Goal: Task Accomplishment & Management: Use online tool/utility

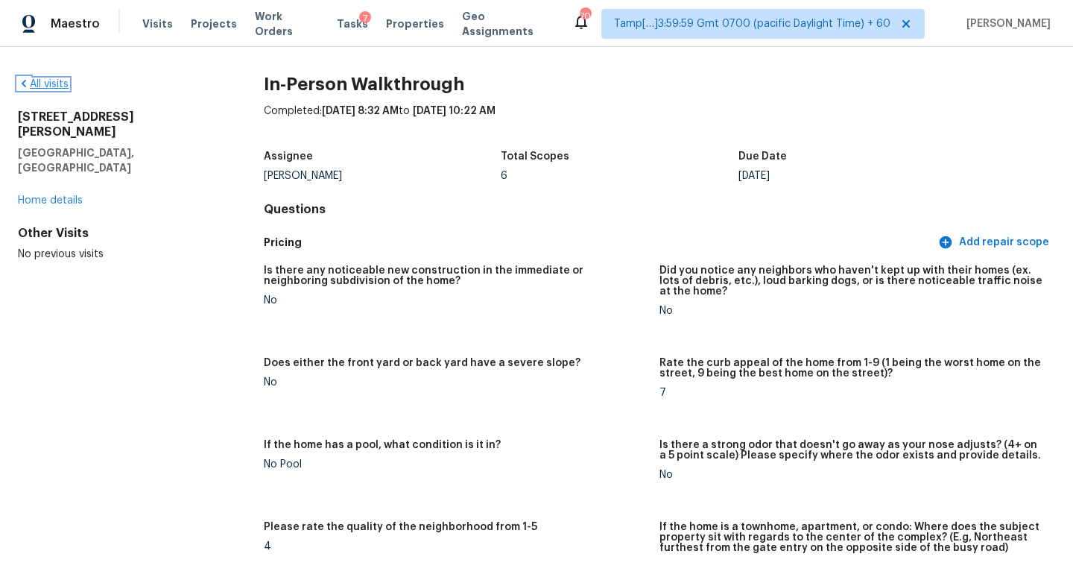
click at [67, 79] on link "All visits" at bounding box center [43, 84] width 51 height 10
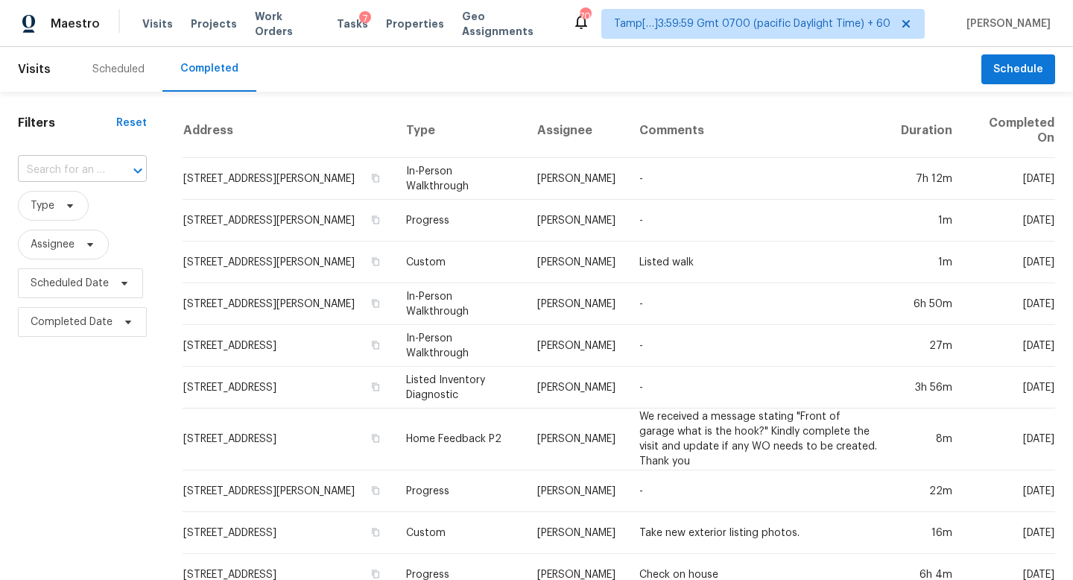
click at [80, 177] on input "text" at bounding box center [61, 170] width 87 height 23
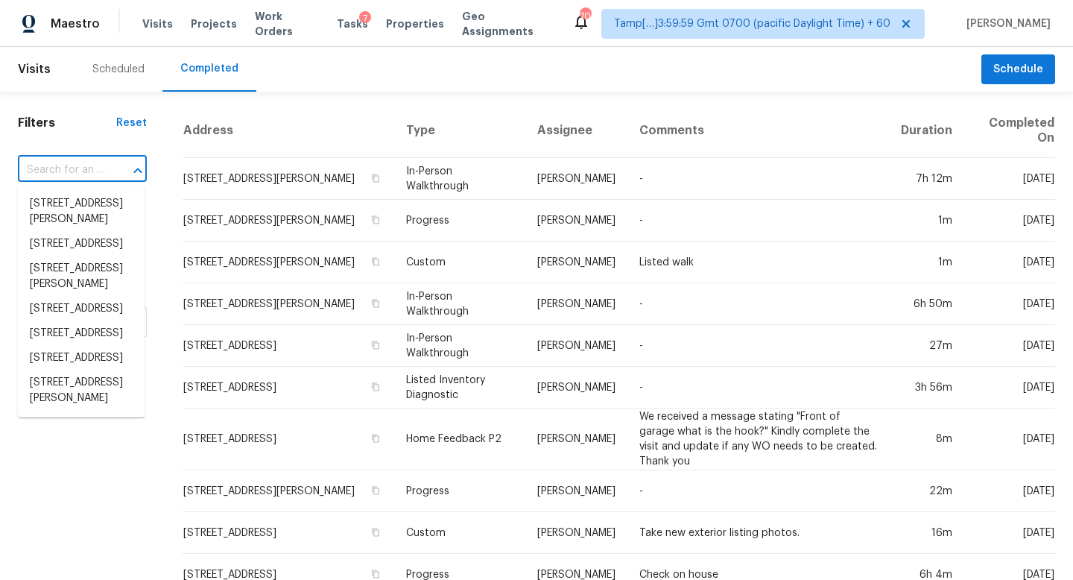
paste input "2007 Forget Me Not Ln, Wingate, NC, 28174"
type input "2007 Forget Me Not Ln, Wingate, NC, 28174"
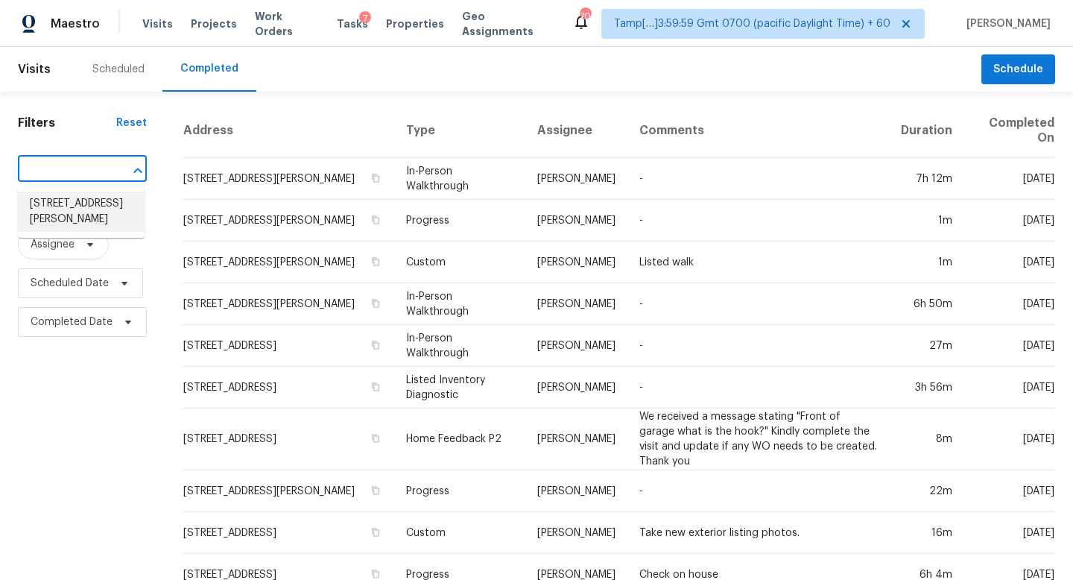
click at [89, 209] on li "2007 Forget Me Not Ln, Wingate, NC 28174" at bounding box center [81, 211] width 127 height 40
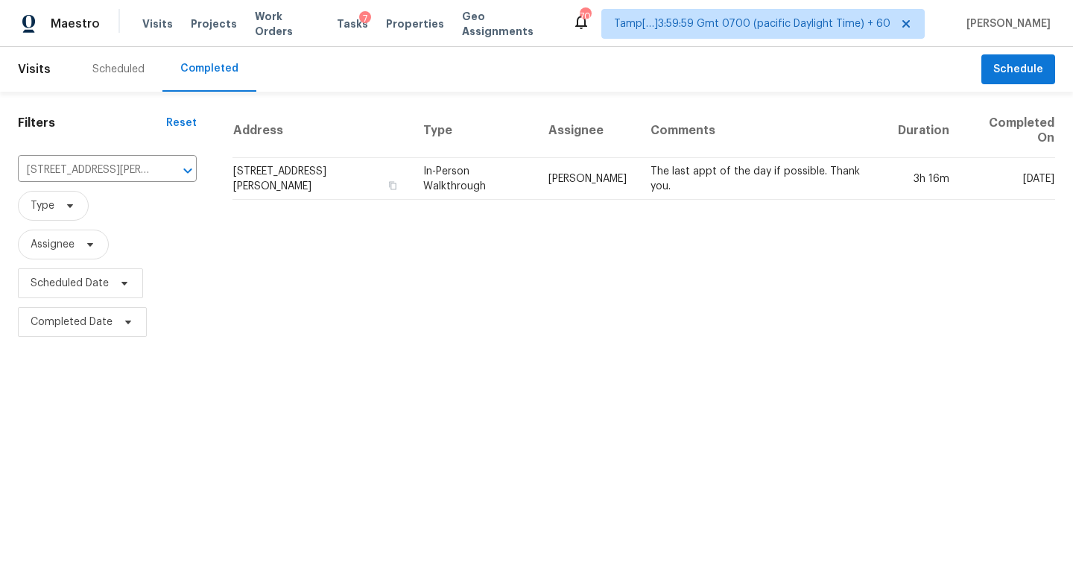
click at [310, 177] on td "2007 Forget Me Not Ln, Wingate, NC 28174" at bounding box center [321, 179] width 179 height 42
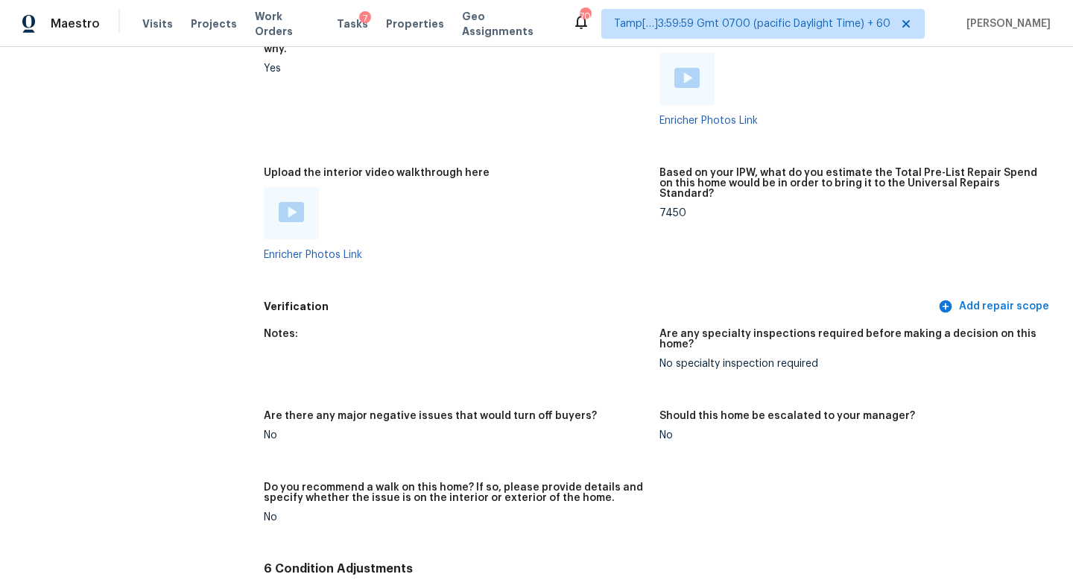
scroll to position [2891, 0]
click at [288, 207] on img at bounding box center [291, 213] width 25 height 20
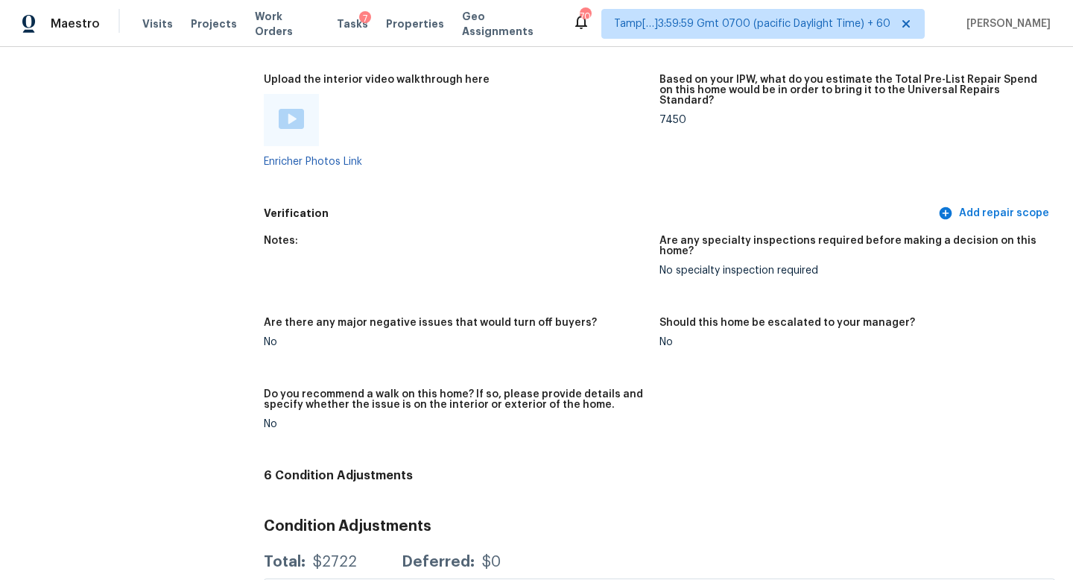
scroll to position [2898, 0]
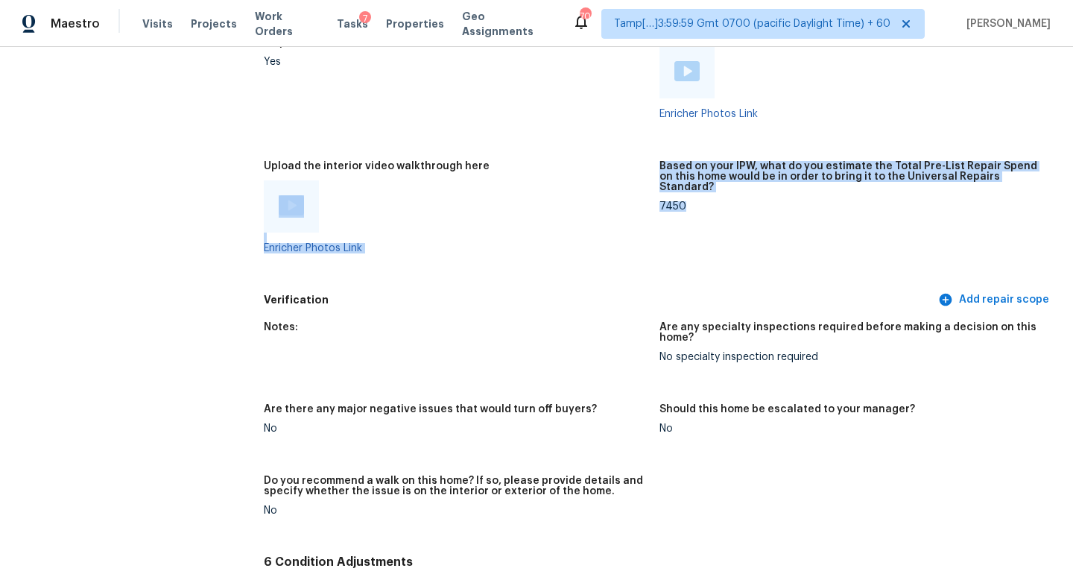
drag, startPoint x: 689, startPoint y: 188, endPoint x: 647, endPoint y: 187, distance: 41.7
click at [662, 193] on figure "Based on your IPW, what do you estimate the Total Pre-List Repair Spend on this…" at bounding box center [857, 219] width 396 height 116
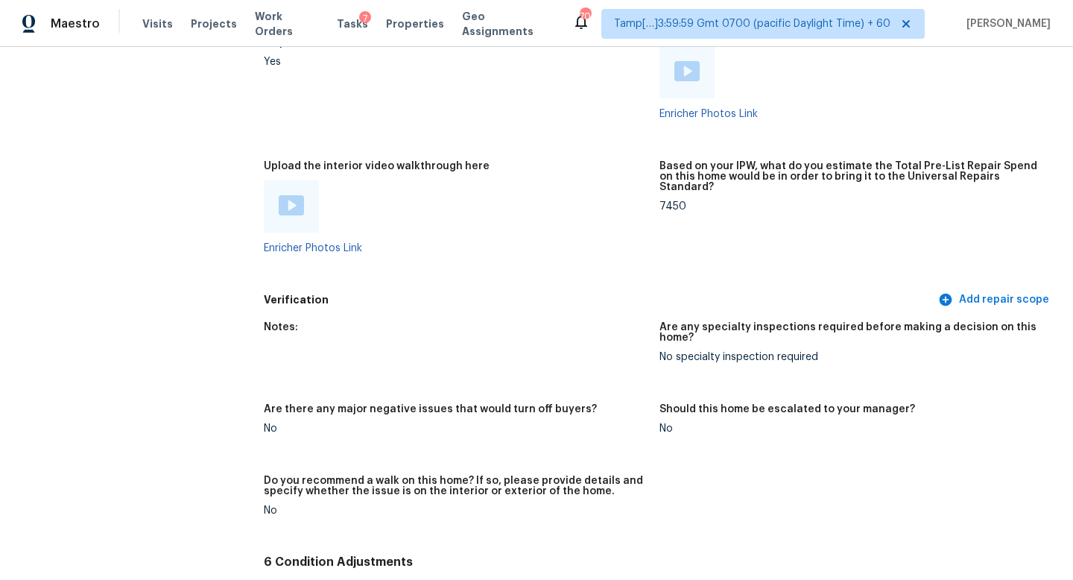
click at [648, 185] on figure "Upload the interior video walkthrough here Enricher Photos Link" at bounding box center [462, 219] width 396 height 116
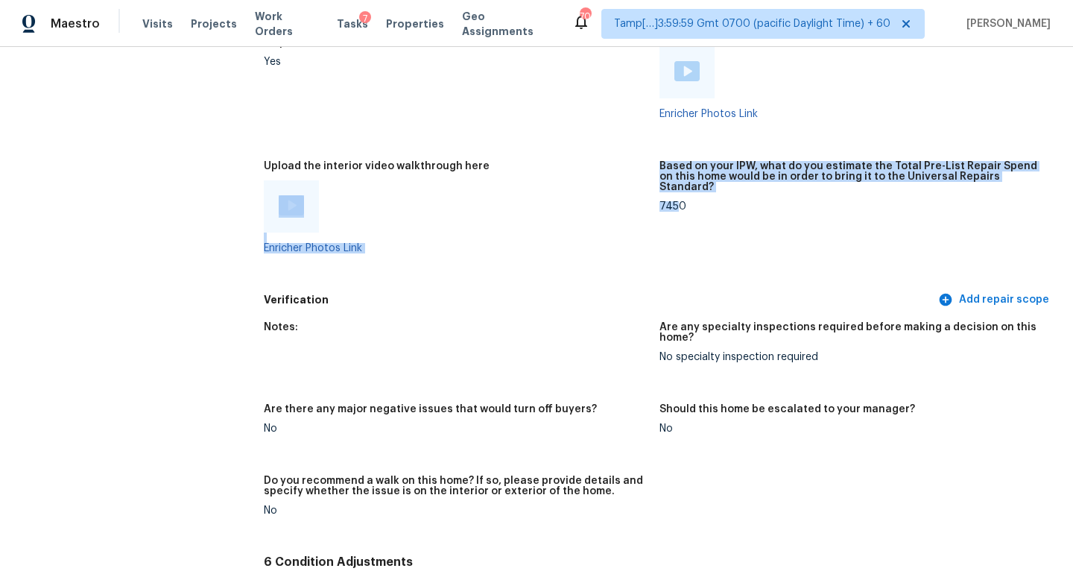
drag, startPoint x: 646, startPoint y: 184, endPoint x: 669, endPoint y: 183, distance: 23.1
click at [676, 193] on figure "Based on your IPW, what do you estimate the Total Pre-List Repair Spend on this…" at bounding box center [857, 219] width 396 height 116
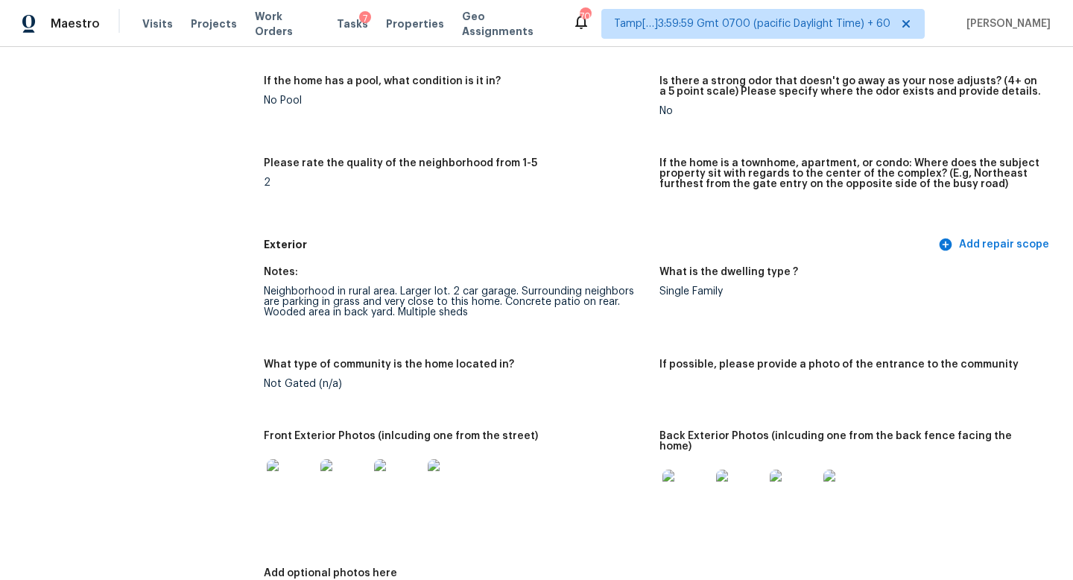
scroll to position [0, 0]
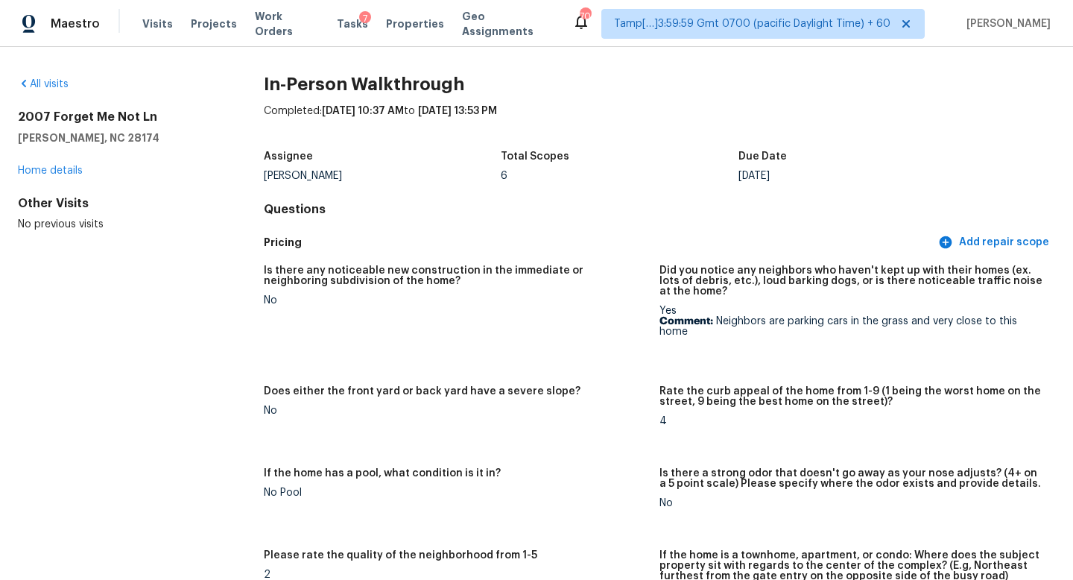
click at [54, 77] on div "All visits" at bounding box center [117, 84] width 198 height 15
click at [54, 80] on link "All visits" at bounding box center [43, 84] width 51 height 10
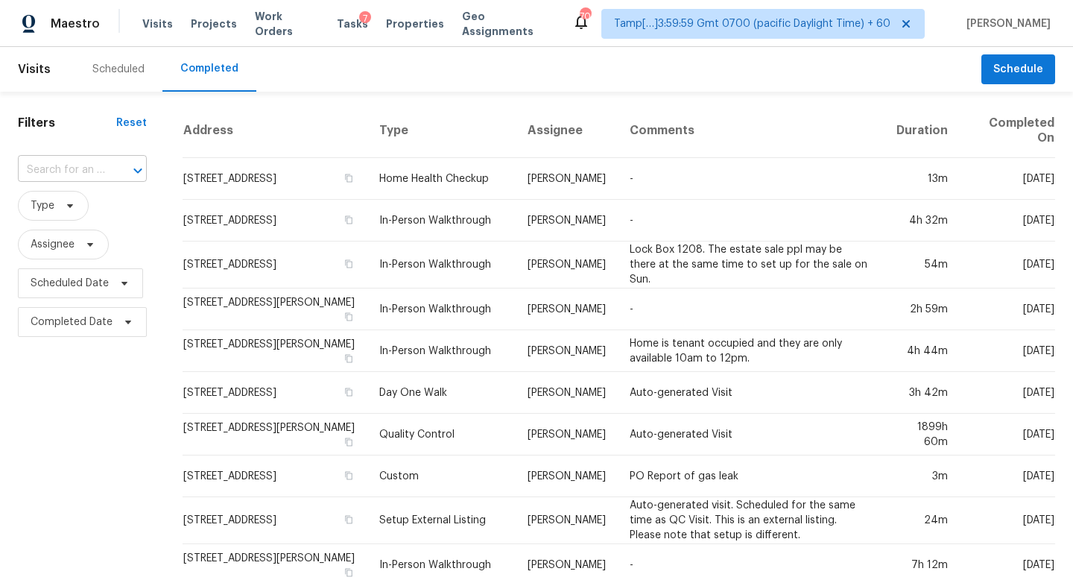
click at [104, 175] on div "​" at bounding box center [82, 170] width 129 height 23
paste input "182 3rd St SE, Barberton, OH, 44203"
type input "182 3rd St SE, Barberton, OH, 44203"
click at [100, 204] on li "182 3rd St SE, Barberton, OH 44203" at bounding box center [81, 203] width 127 height 25
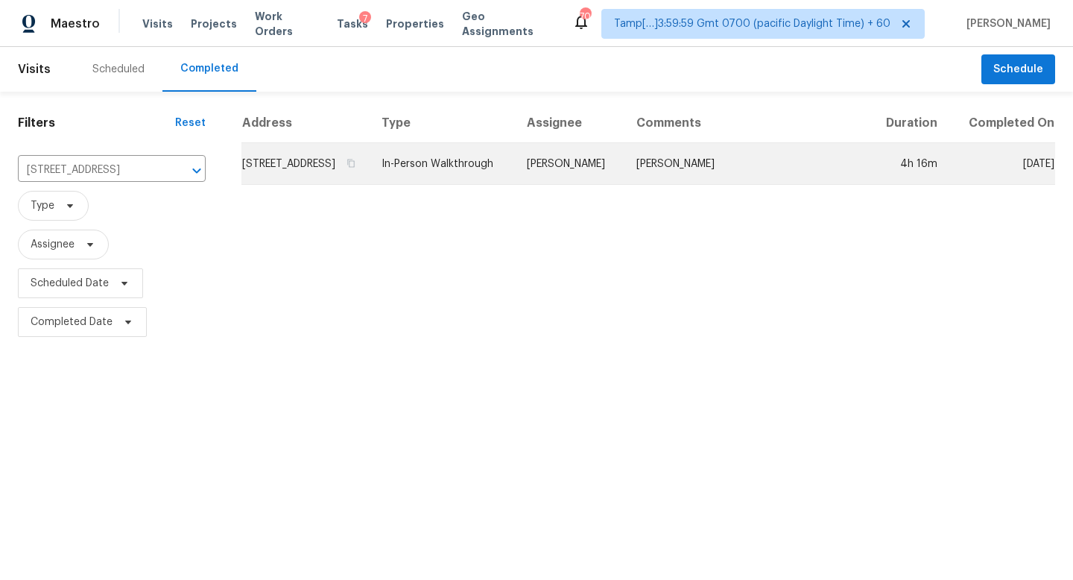
click at [332, 185] on td "182 3rd St SE, Barberton, OH 44203" at bounding box center [305, 164] width 128 height 42
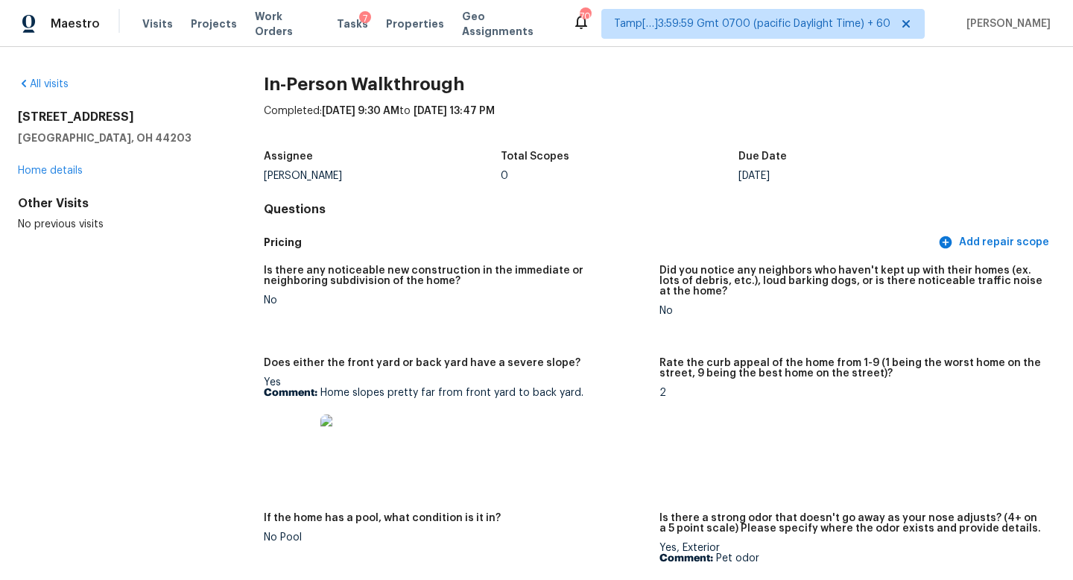
scroll to position [105, 0]
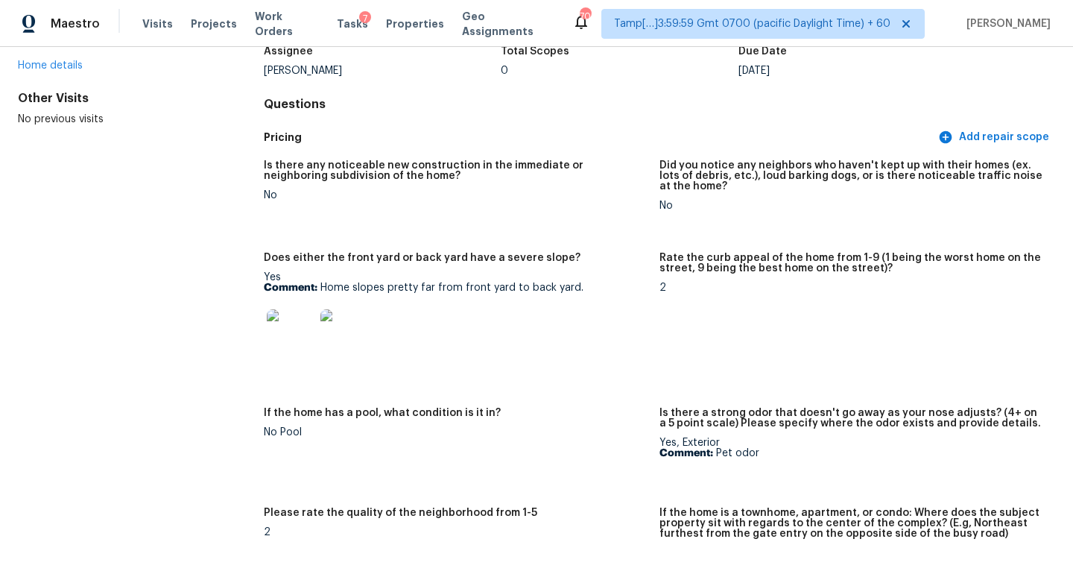
click at [288, 332] on img at bounding box center [291, 333] width 48 height 48
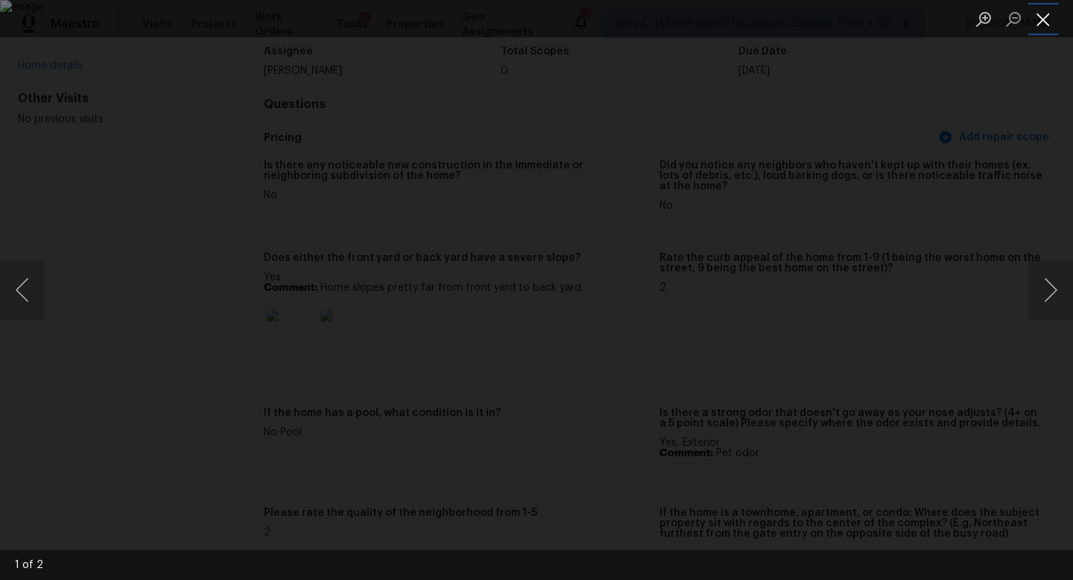
click at [1043, 22] on button "Close lightbox" at bounding box center [1043, 19] width 30 height 26
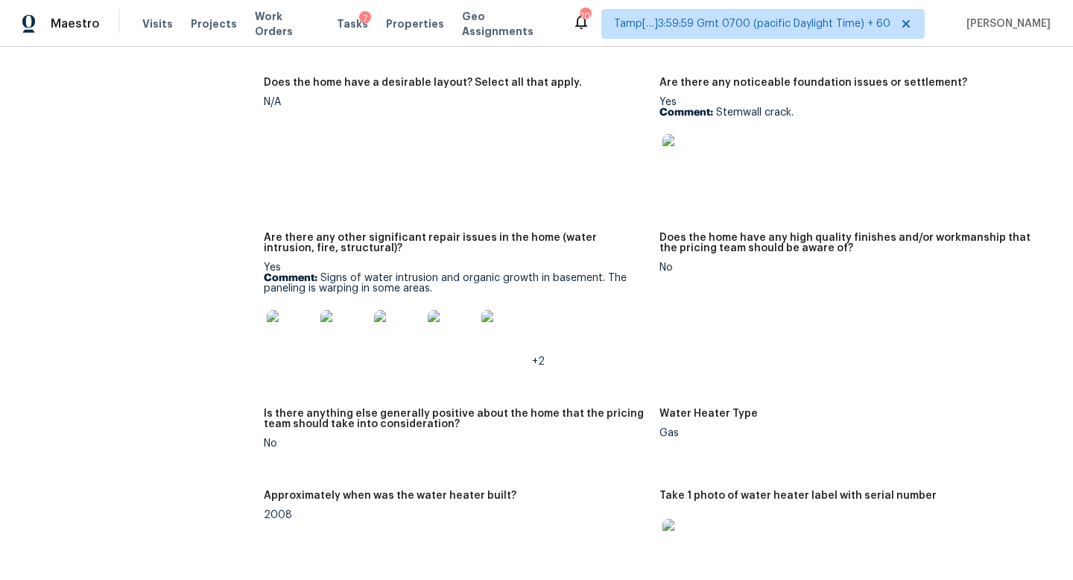
scroll to position [3040, 0]
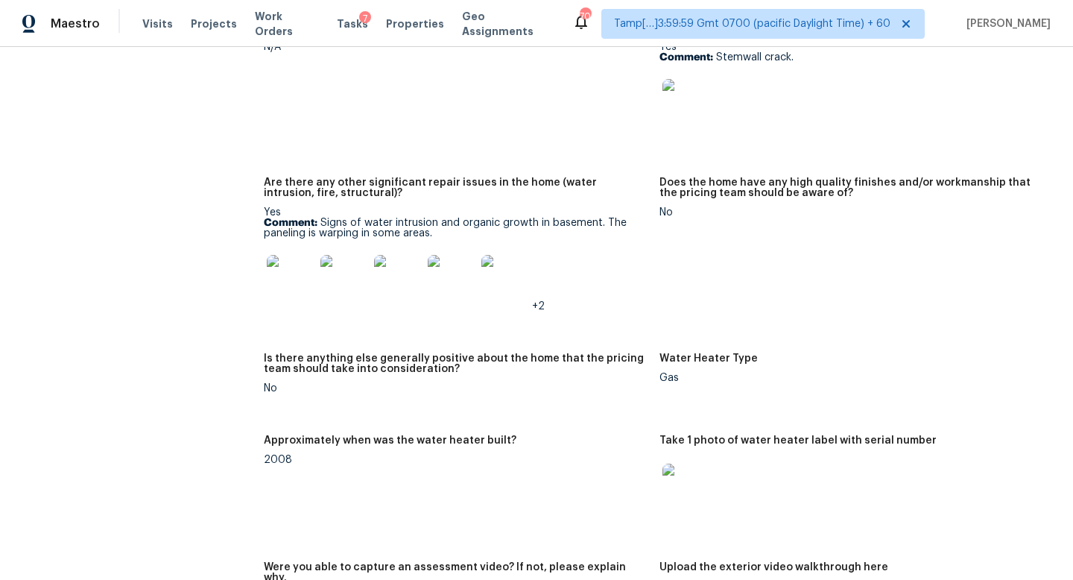
click at [700, 79] on img at bounding box center [686, 103] width 48 height 48
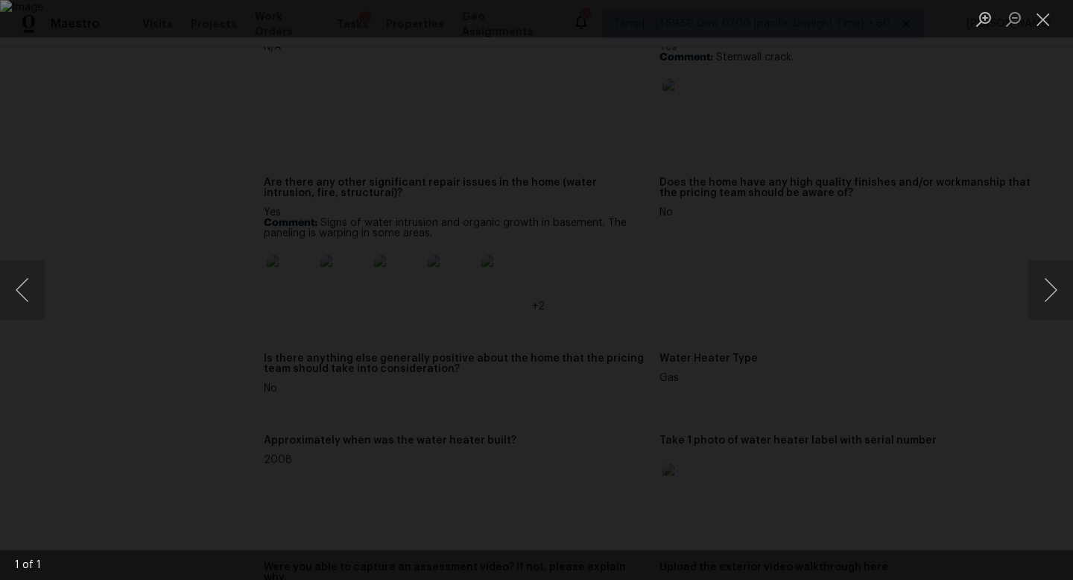
click at [980, 206] on div "Lightbox" at bounding box center [536, 290] width 1073 height 580
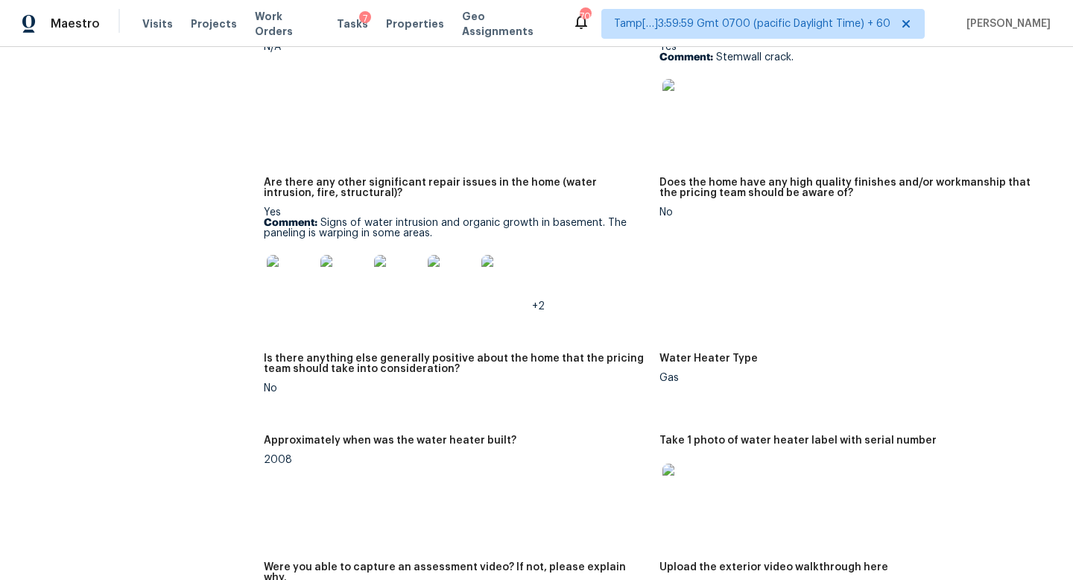
click at [286, 262] on img at bounding box center [291, 279] width 48 height 48
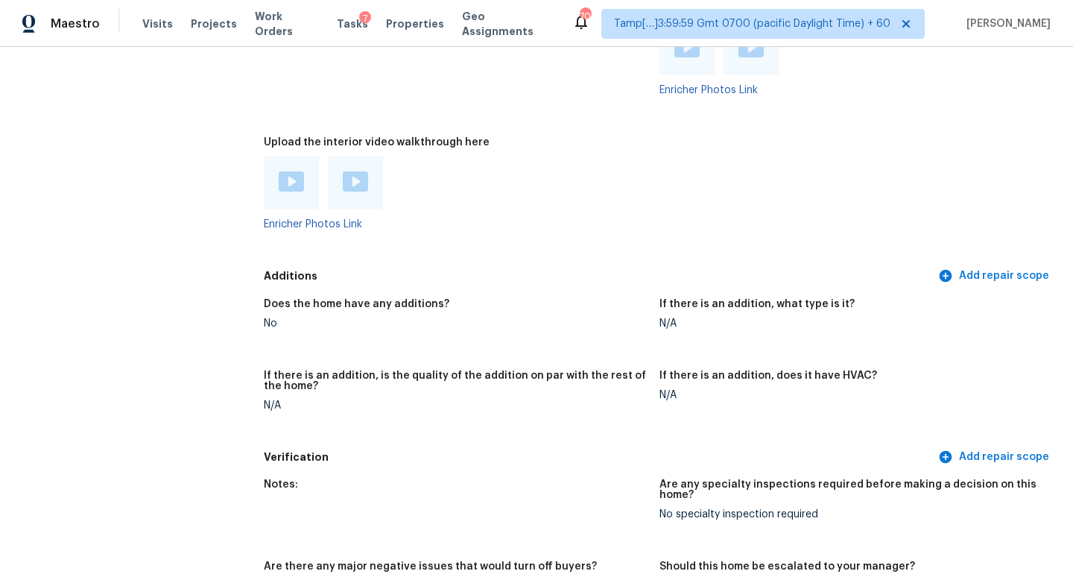
scroll to position [3560, 0]
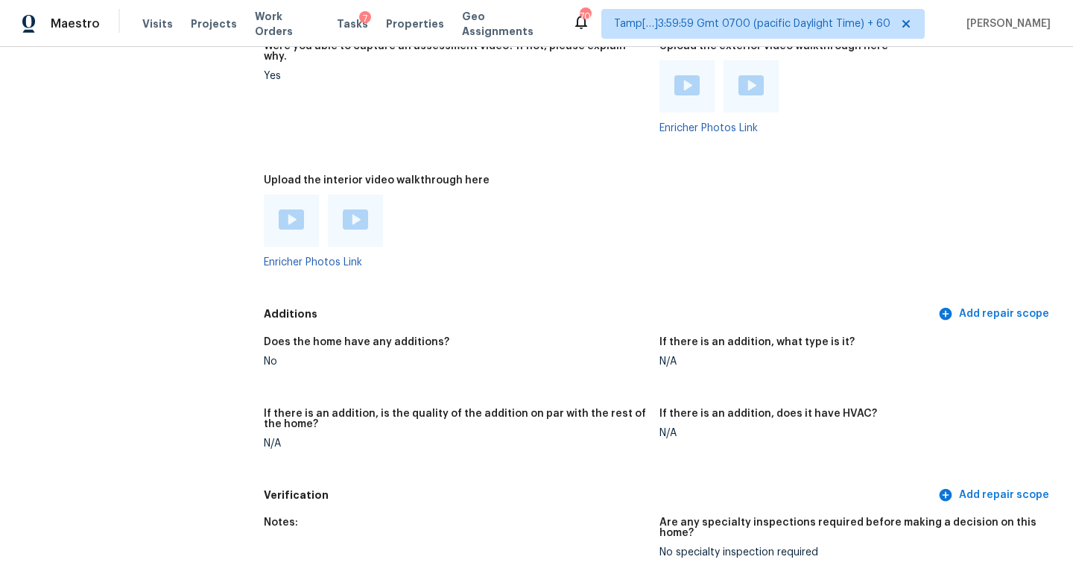
click at [288, 218] on img at bounding box center [291, 219] width 25 height 20
click at [353, 219] on img at bounding box center [355, 219] width 25 height 20
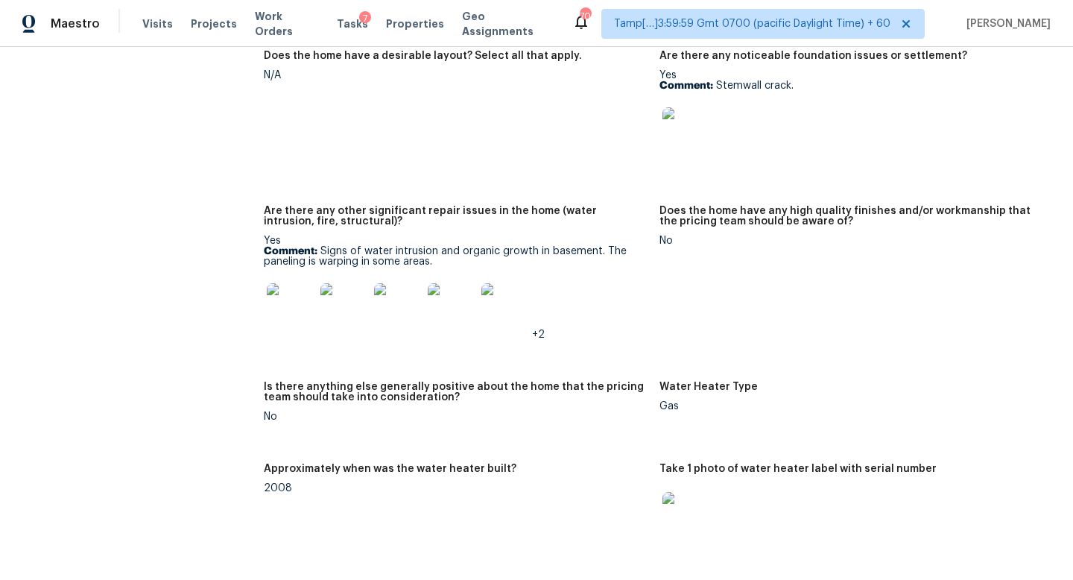
scroll to position [2918, 0]
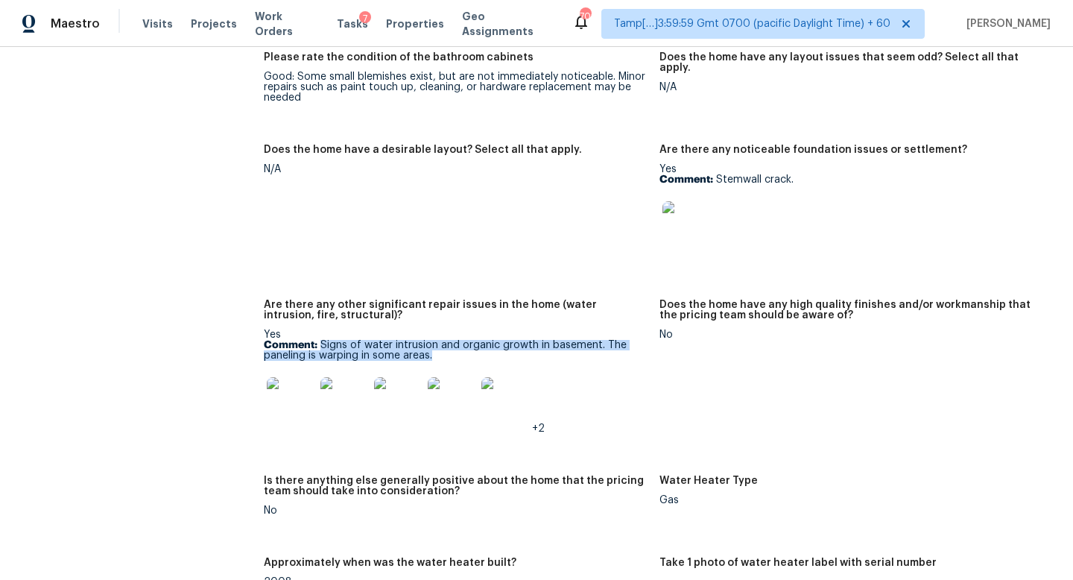
drag, startPoint x: 434, startPoint y: 346, endPoint x: 317, endPoint y: 337, distance: 117.3
click at [317, 340] on p "Comment: Signs of water intrusion and organic growth in basement. The paneling …" at bounding box center [456, 350] width 384 height 21
copy p "Signs of water intrusion and organic growth in basement. The paneling is warpin…"
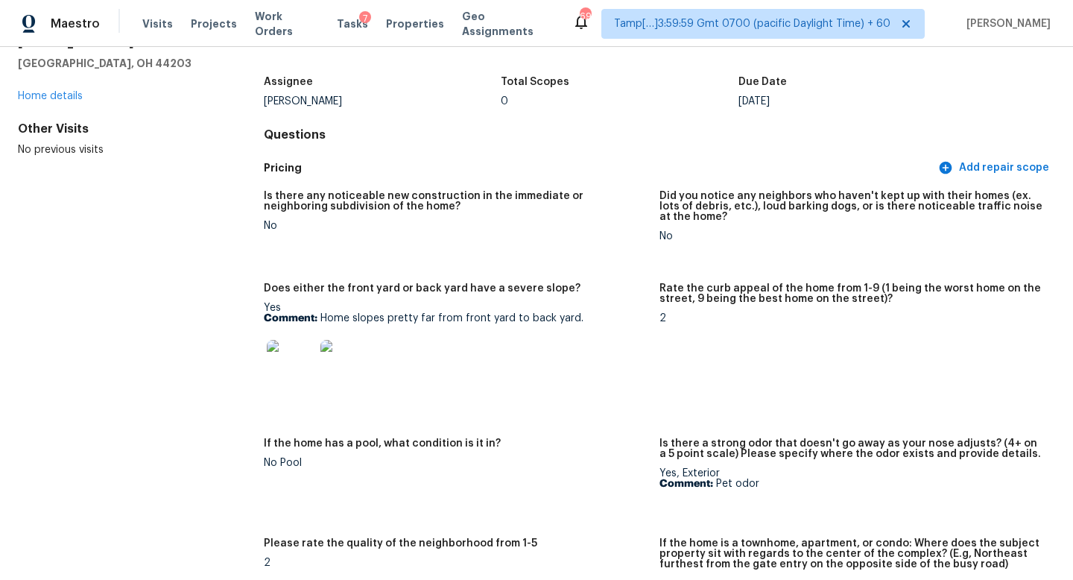
scroll to position [0, 0]
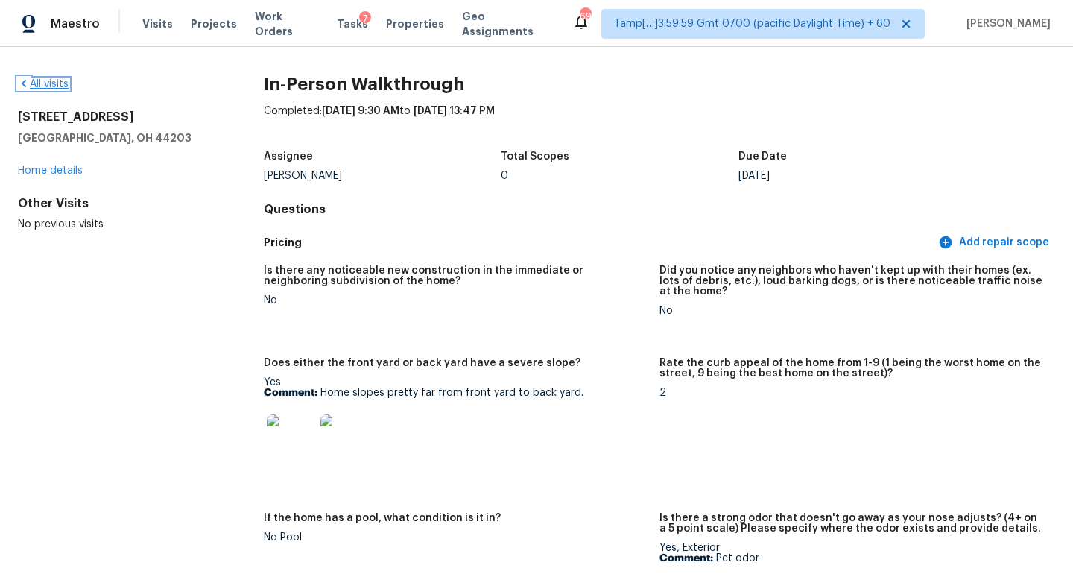
click at [60, 84] on link "All visits" at bounding box center [43, 84] width 51 height 10
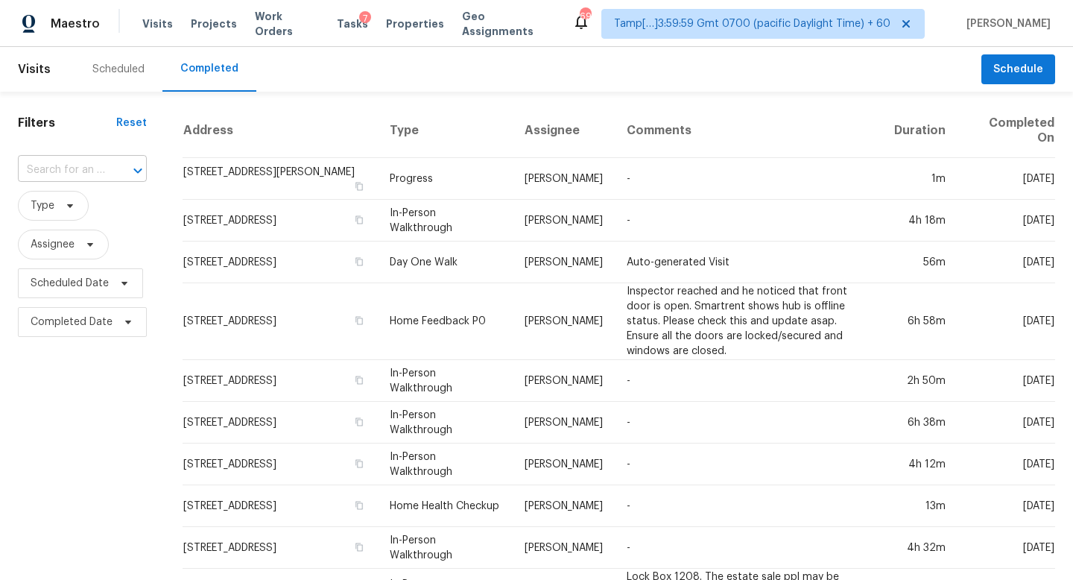
click at [98, 171] on input "text" at bounding box center [61, 170] width 87 height 23
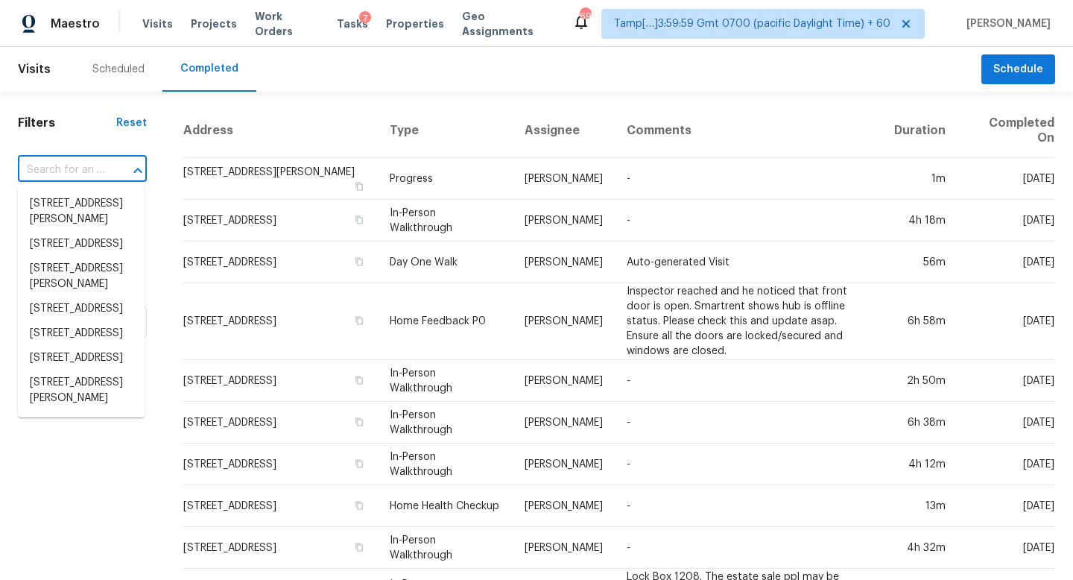
paste input "2822 Fir Park, Richland Hills, TX, 76118"
type input "2822 Fir Park, Richland Hills, TX, 76118"
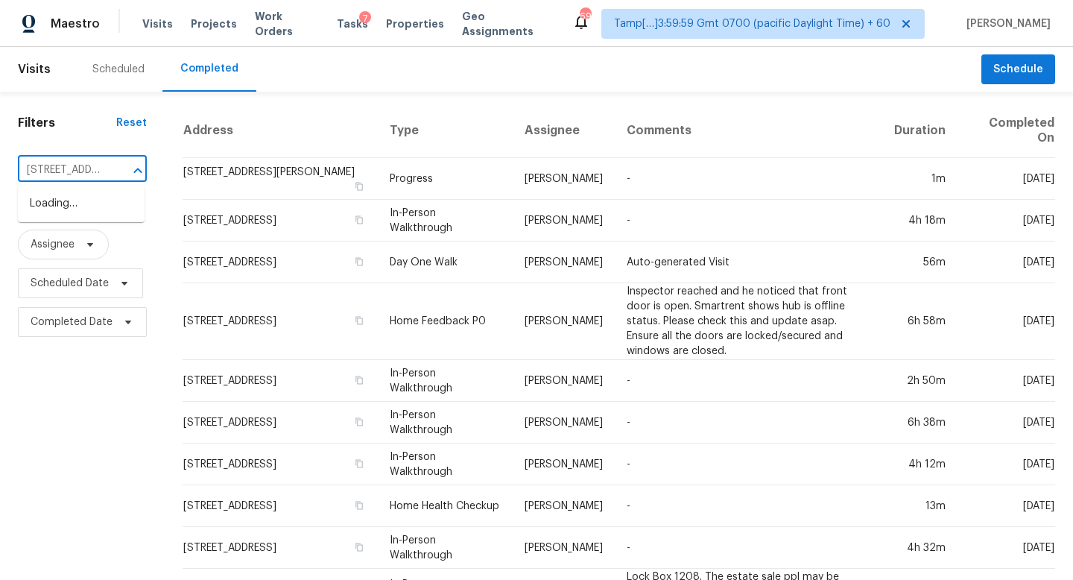
scroll to position [0, 107]
click at [104, 215] on li "2822 Fir Park, Richland Hills, TX 76118" at bounding box center [81, 203] width 127 height 25
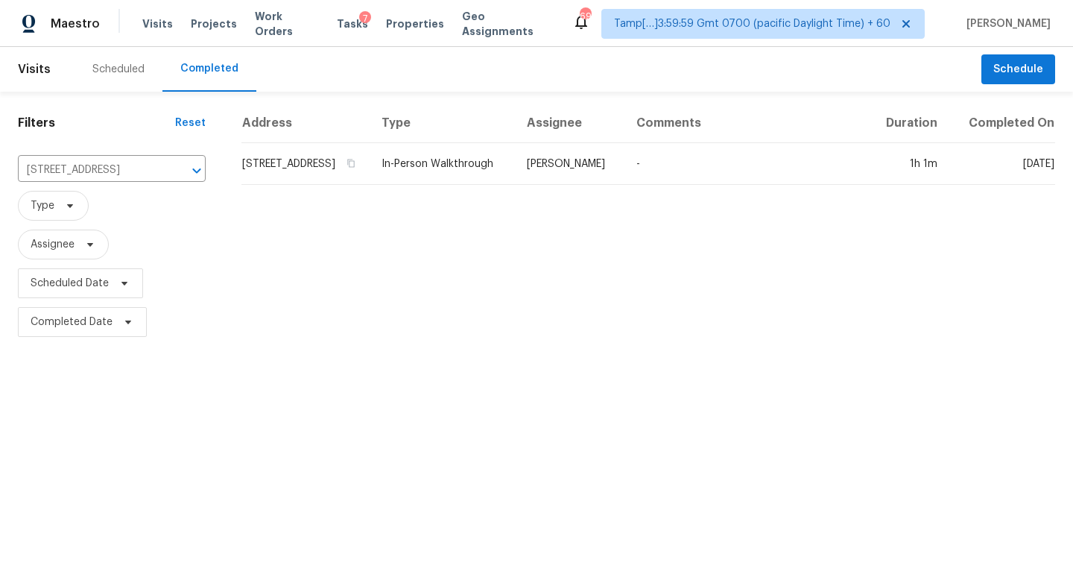
click at [314, 185] on td "2822 Fir Park, Richland Hills, TX 76118" at bounding box center [305, 164] width 128 height 42
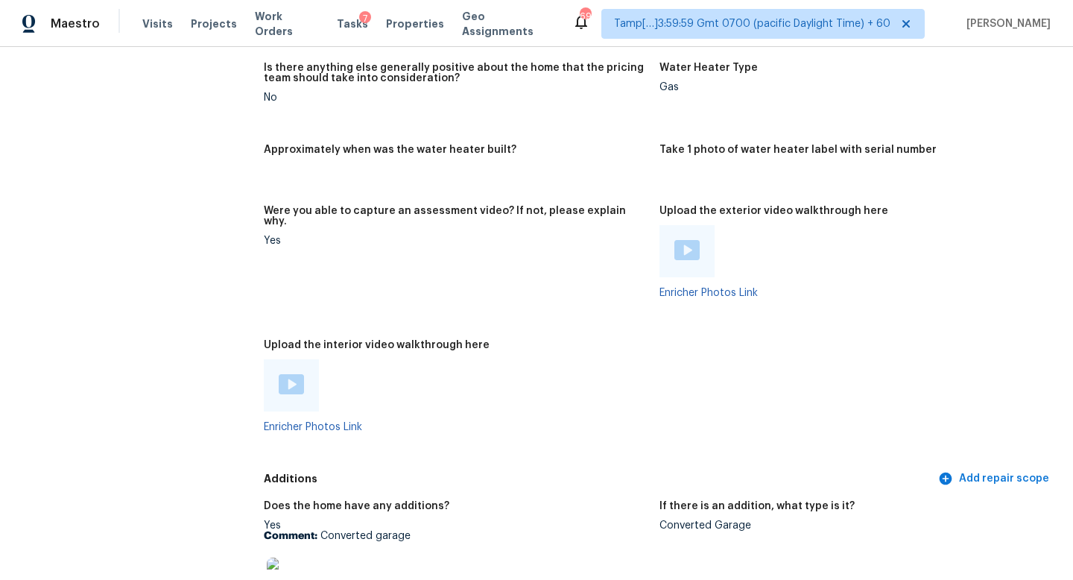
scroll to position [2911, 0]
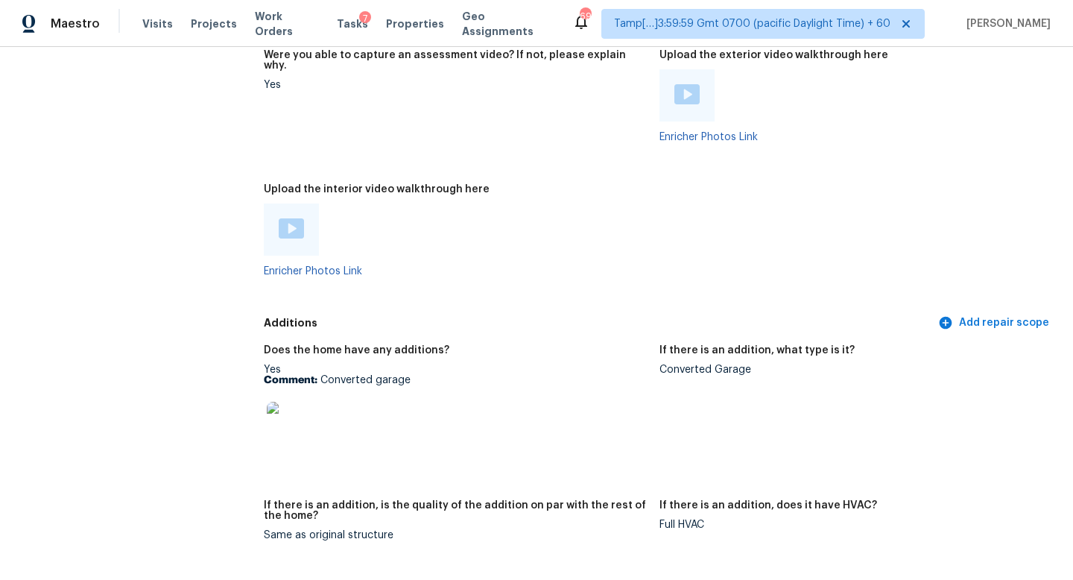
click at [286, 221] on img at bounding box center [291, 228] width 25 height 20
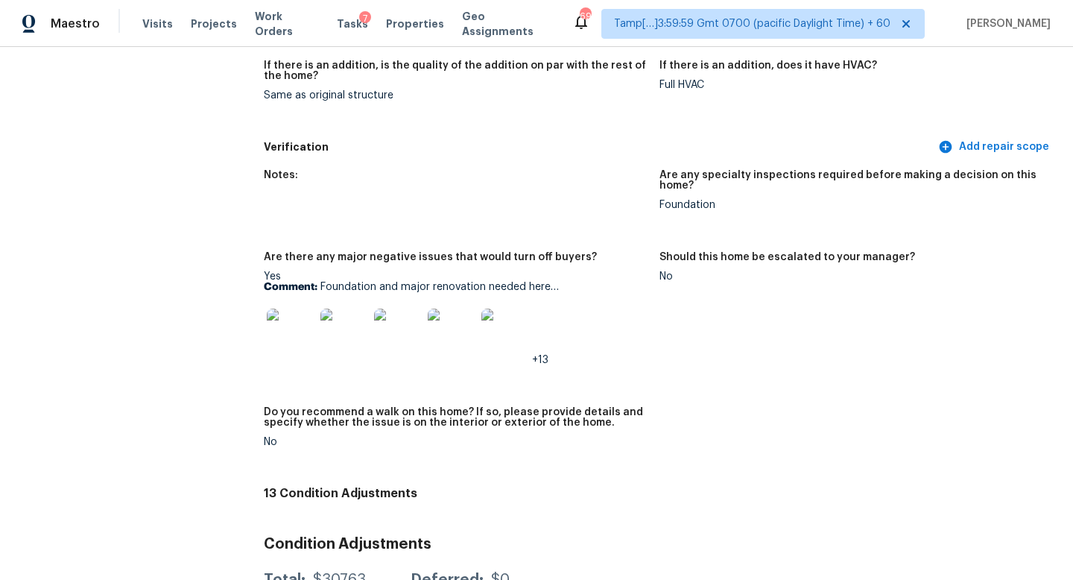
scroll to position [3426, 0]
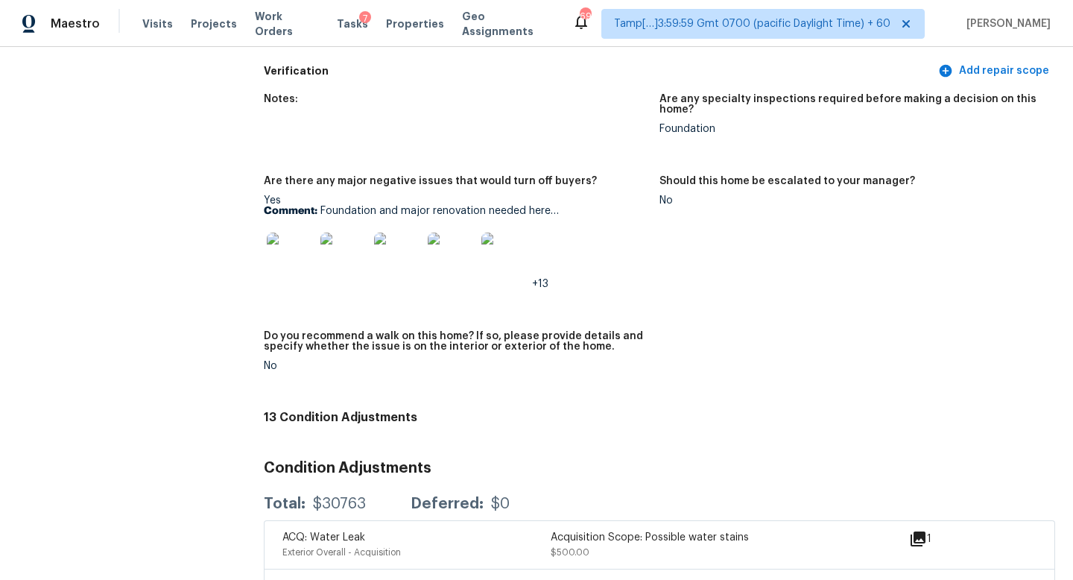
click at [288, 244] on img at bounding box center [291, 256] width 48 height 48
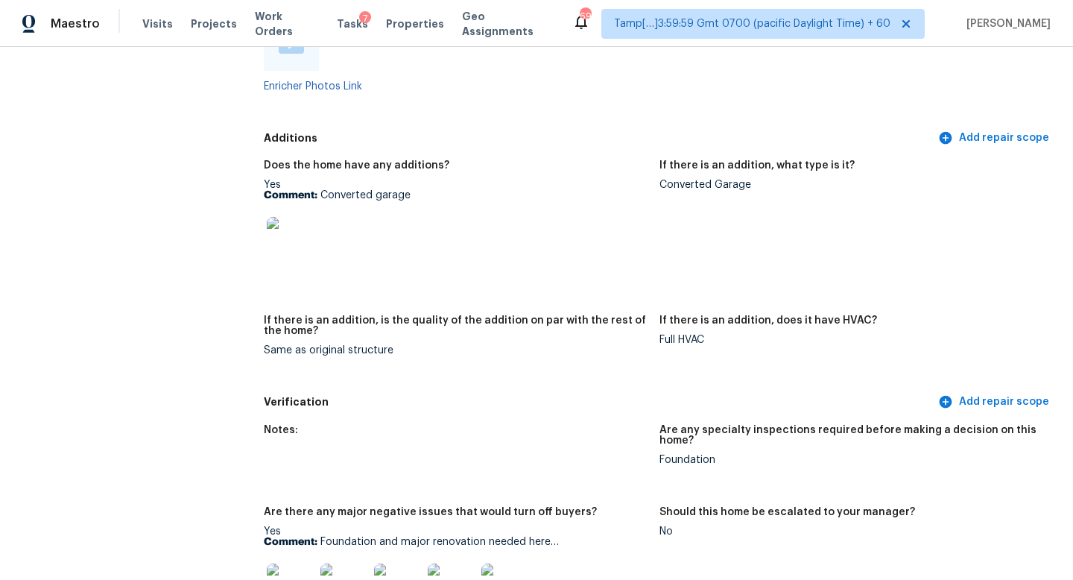
click at [281, 219] on img at bounding box center [291, 241] width 48 height 48
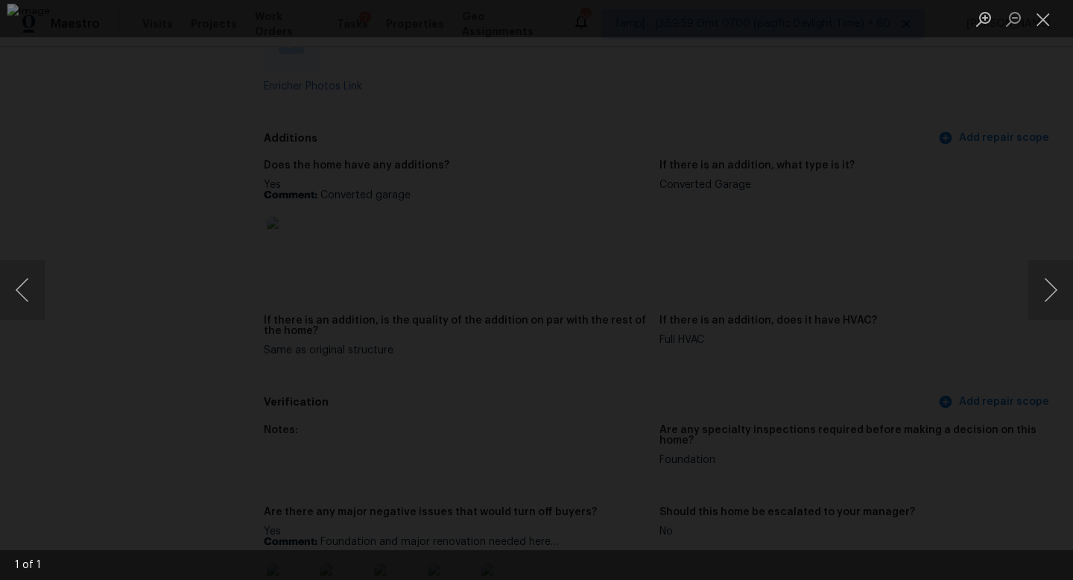
click at [947, 121] on div "Lightbox" at bounding box center [536, 290] width 1073 height 580
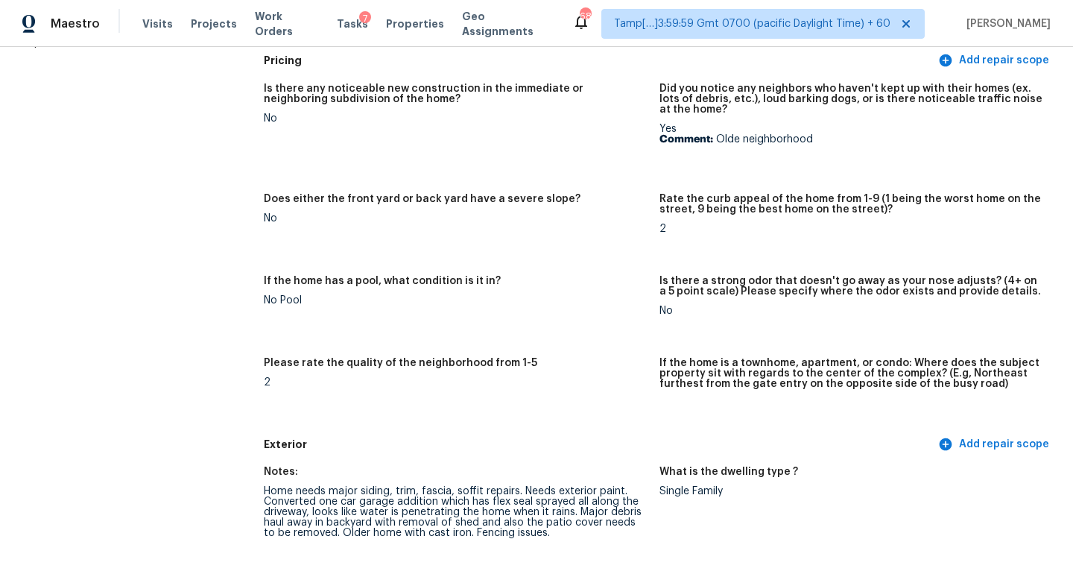
scroll to position [192, 0]
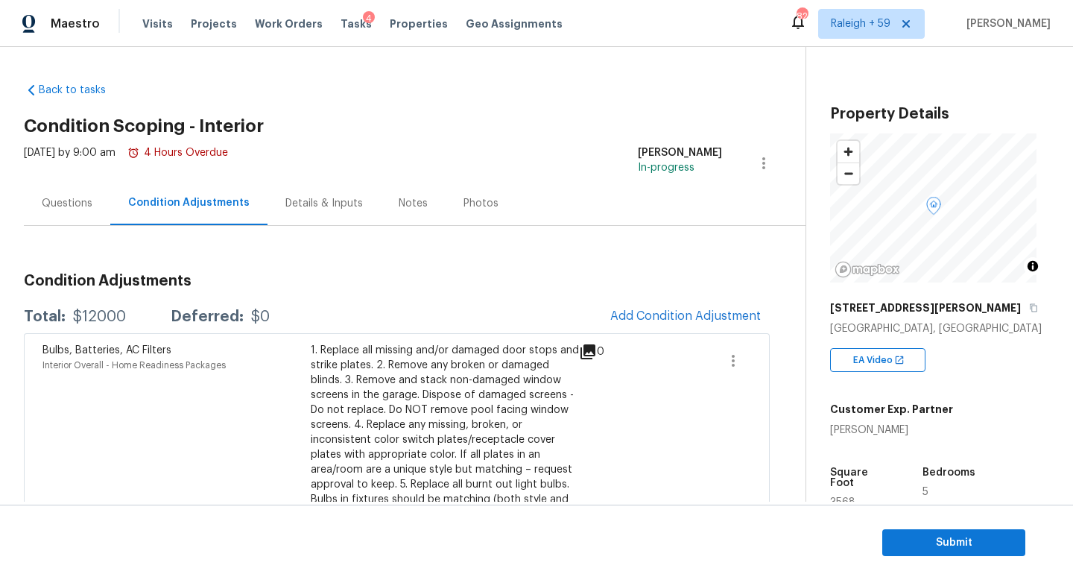
scroll to position [302, 0]
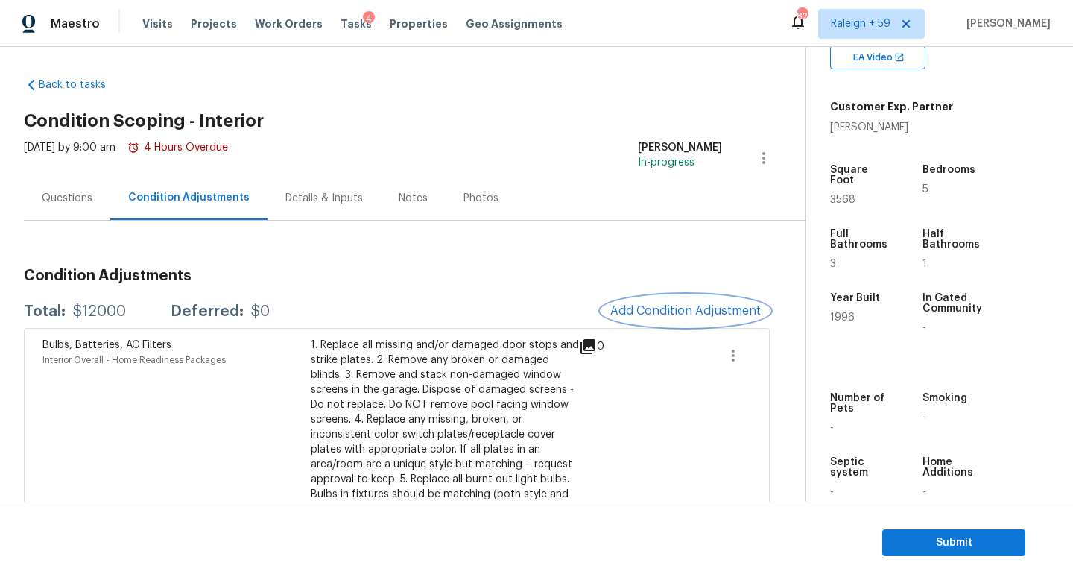
click at [713, 302] on button "Add Condition Adjustment" at bounding box center [685, 310] width 168 height 31
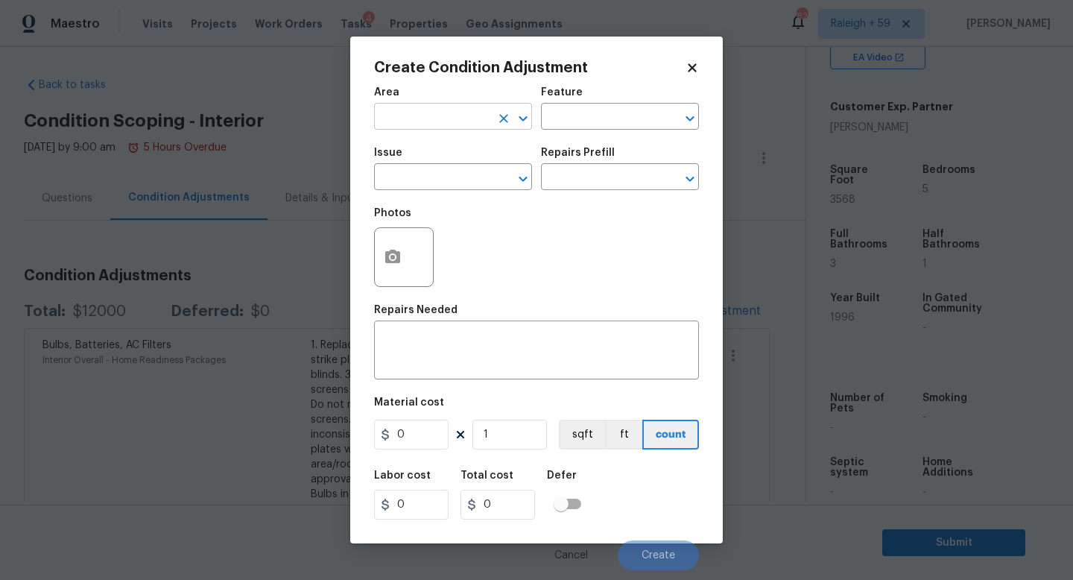
click at [423, 113] on input "text" at bounding box center [432, 118] width 116 height 23
type input "Interior Overall"
type input "ACQ: Flooring"
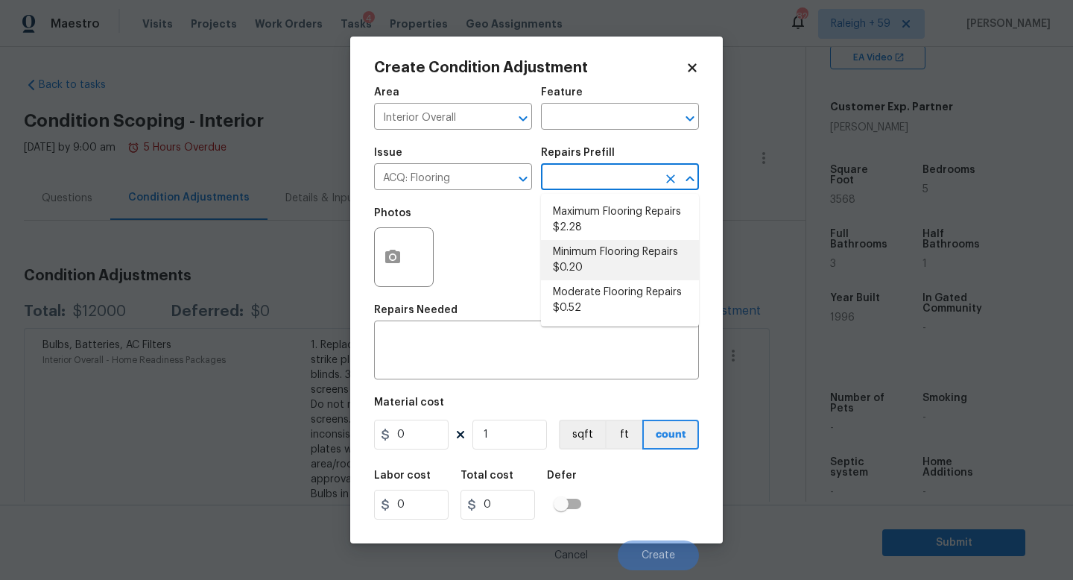
click at [576, 255] on li "Minimum Flooring Repairs $0.20" at bounding box center [620, 260] width 158 height 40
type input "Acquisition"
type textarea "Acquisition Scope: Minimum flooring repairs"
type input "0.2"
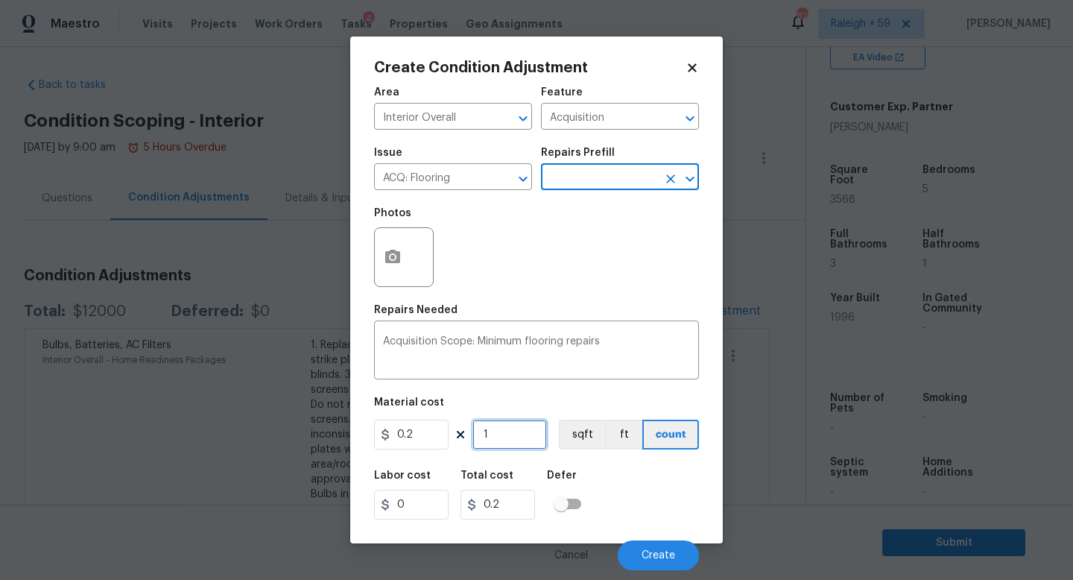
click at [505, 440] on input "1" at bounding box center [509, 434] width 75 height 30
type input "0"
type input "3"
type input "0.6"
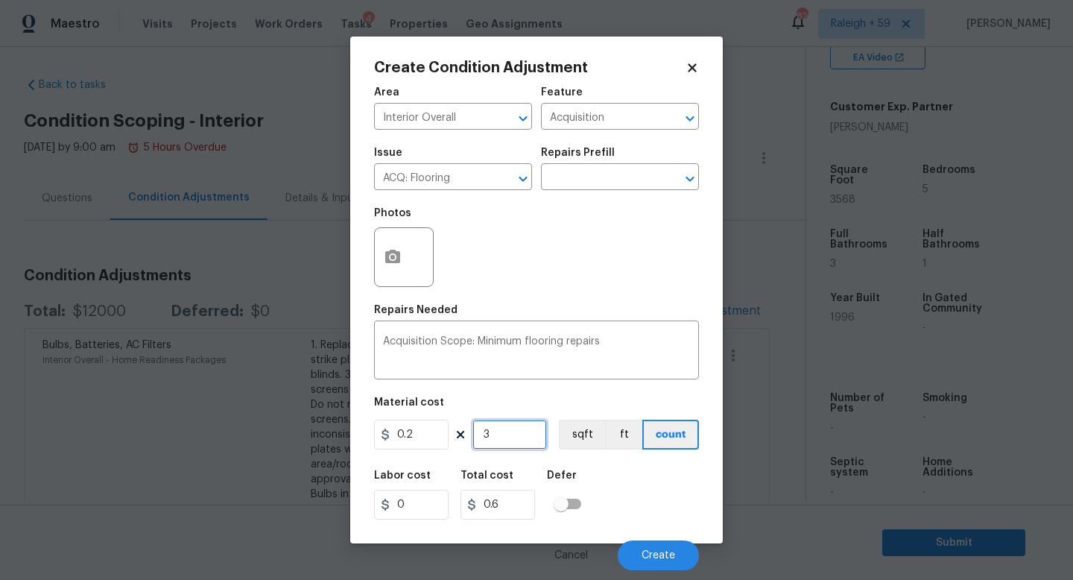
type input "35"
type input "7"
type input "356"
type input "71.2"
type input "3568"
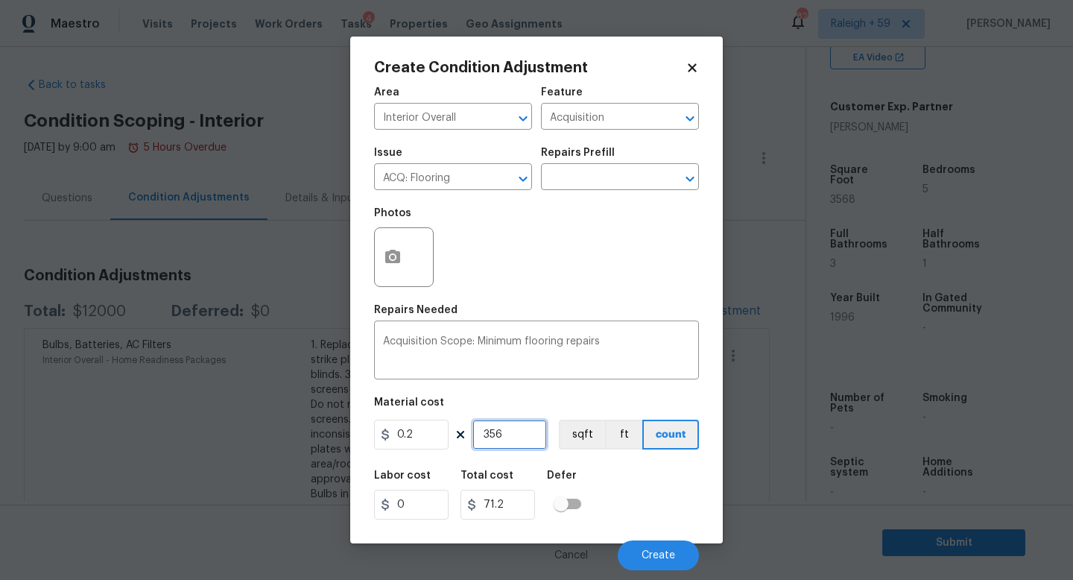
type input "713.6"
type input "3568"
click at [659, 559] on span "Create" at bounding box center [658, 555] width 34 height 11
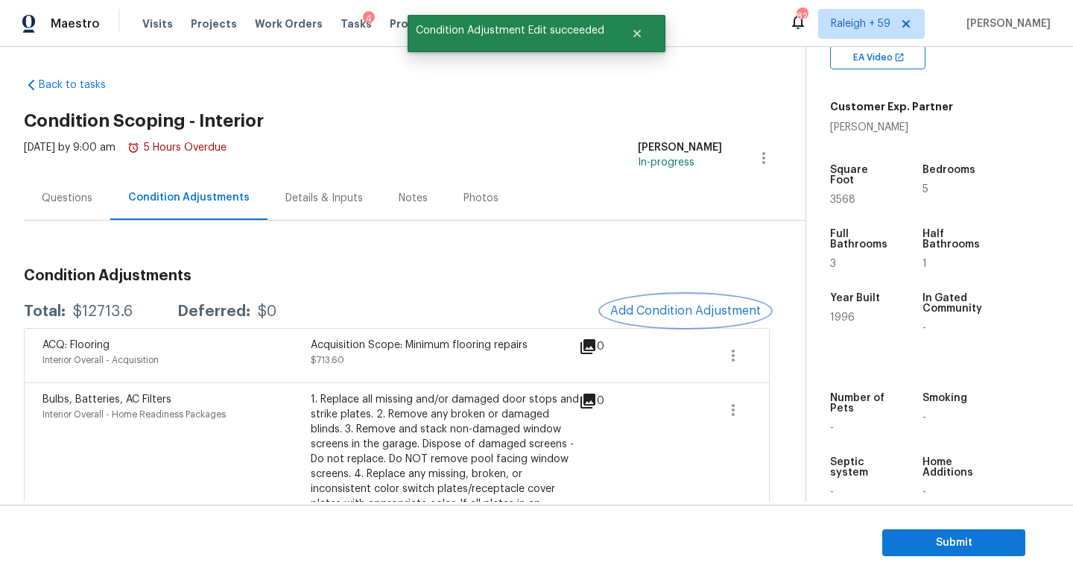
click at [718, 317] on button "Add Condition Adjustment" at bounding box center [685, 310] width 168 height 31
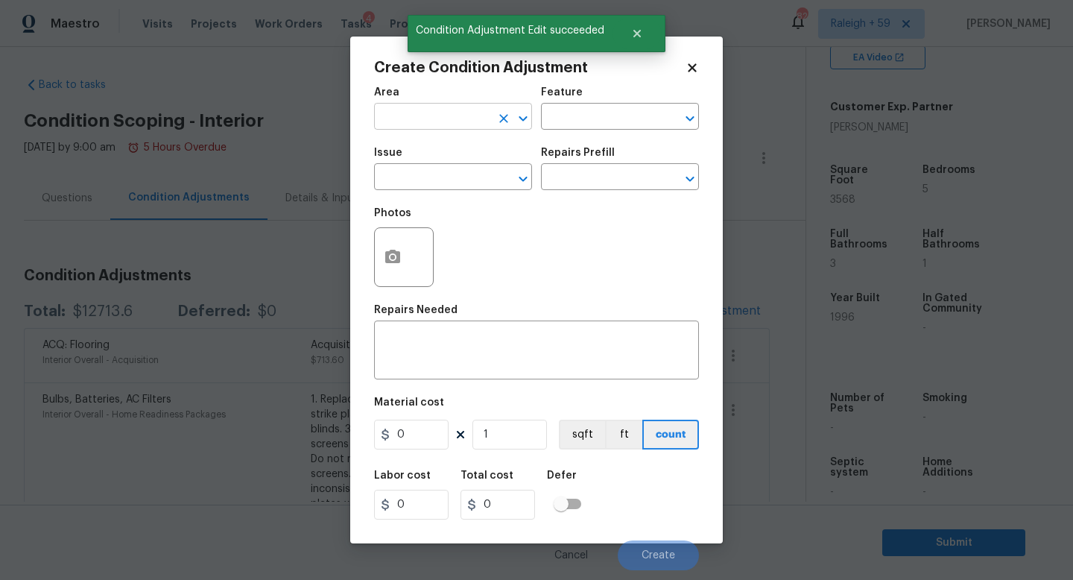
click at [436, 118] on input "text" at bounding box center [432, 118] width 116 height 23
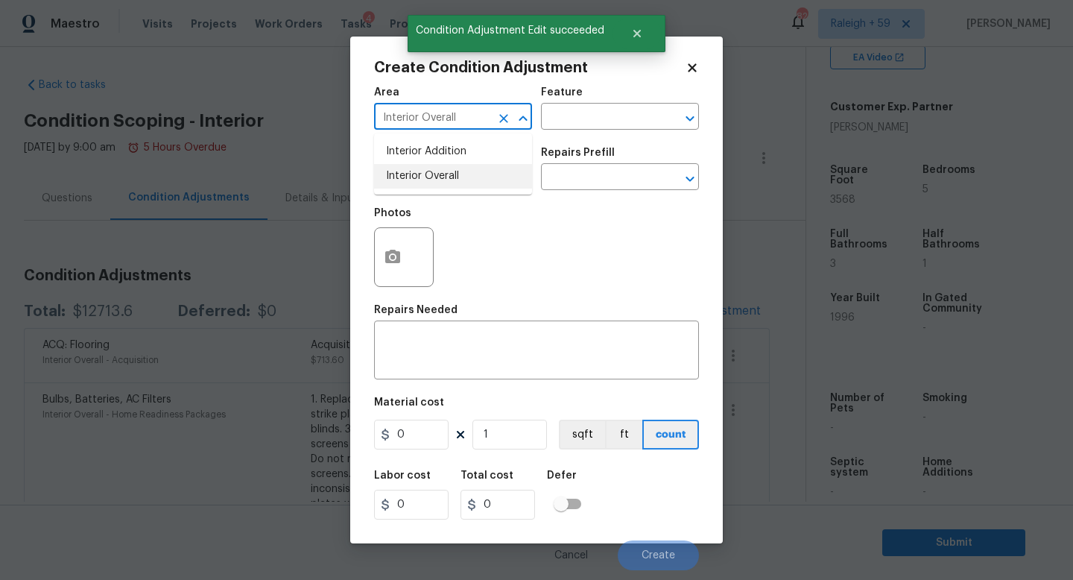
type input "Interior Overall"
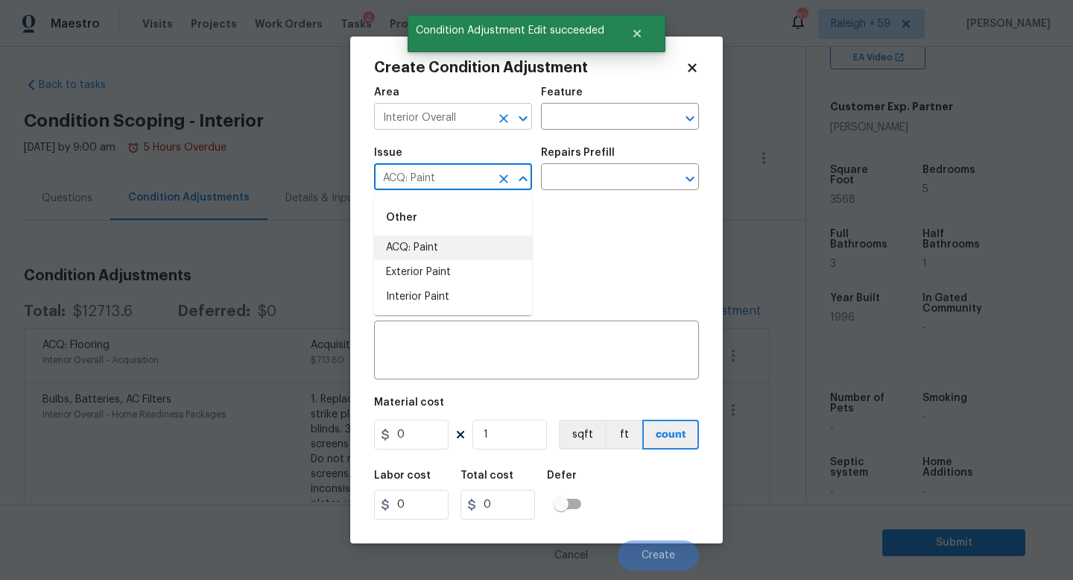
type input "ACQ: Paint"
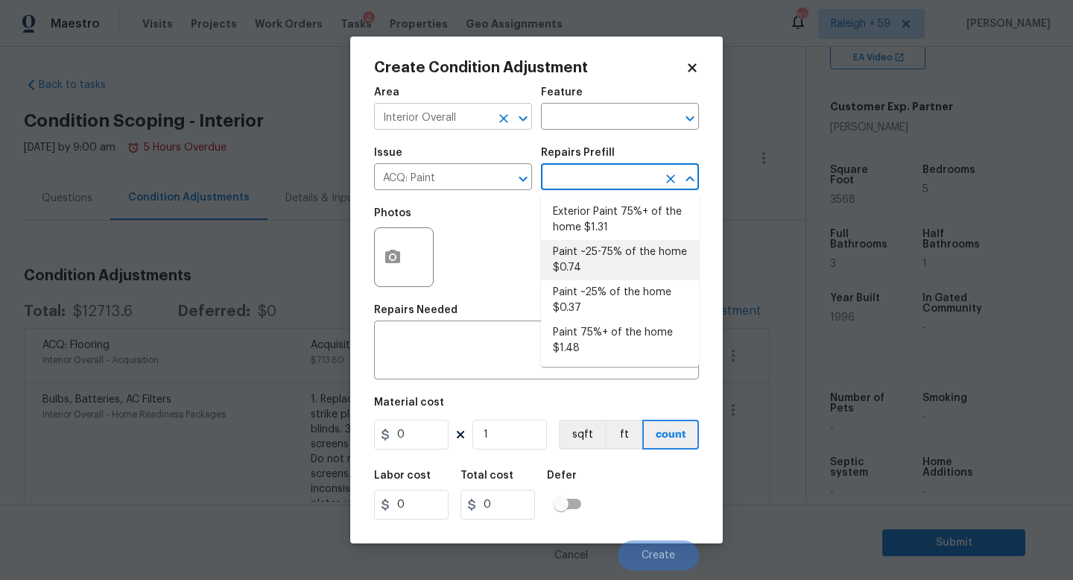
type input "Acquisition"
type textarea "Acquisition Scope: ~25 - 75% of the home needs interior paint"
type input "0.74"
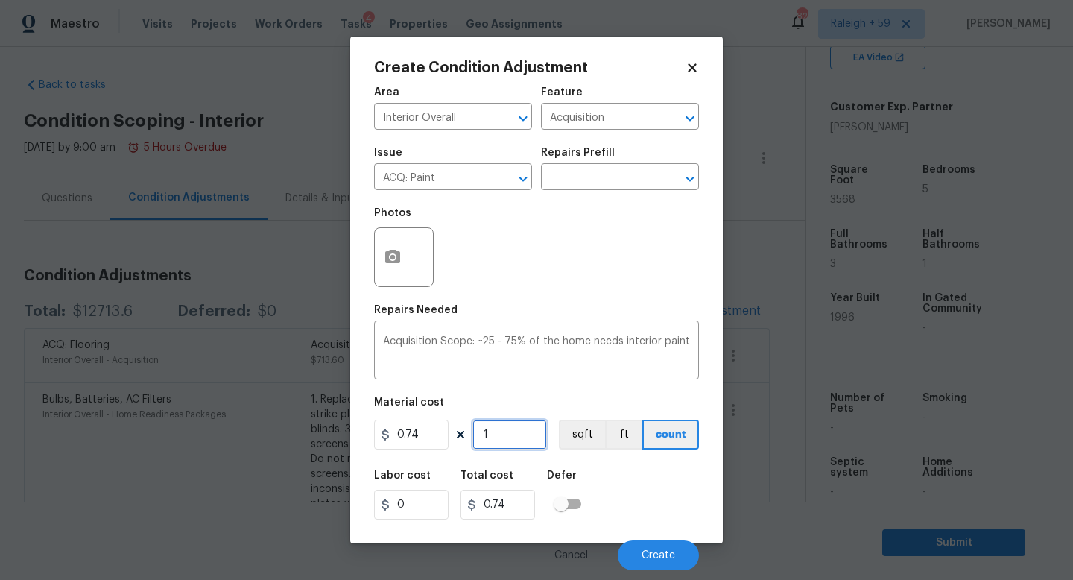
click at [506, 428] on input "1" at bounding box center [509, 434] width 75 height 30
type input "0"
type input "3"
type input "2.22"
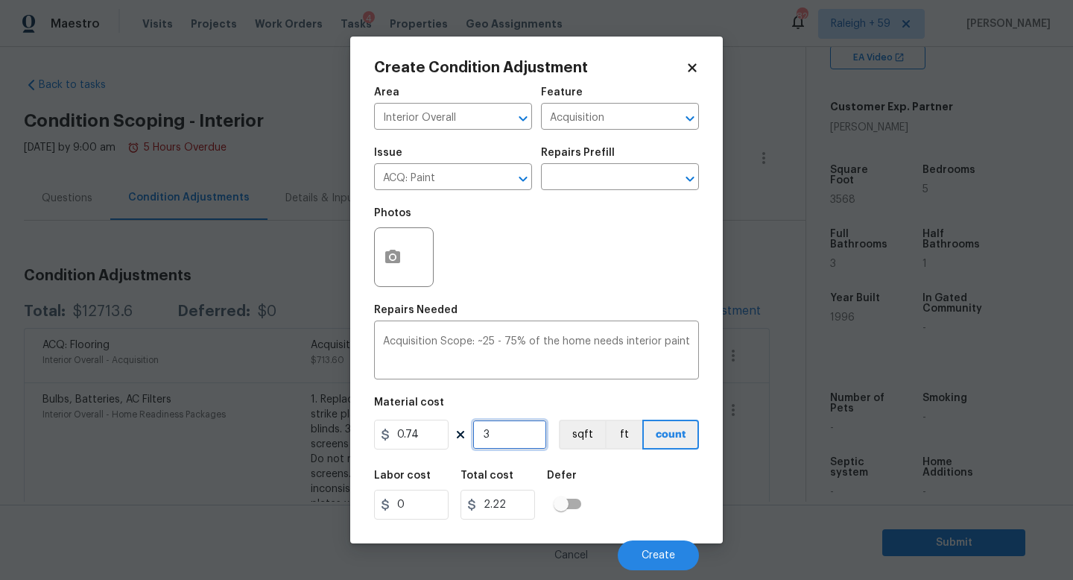
type input "35"
type input "25.9"
type input "356"
type input "263.44"
type input "3568"
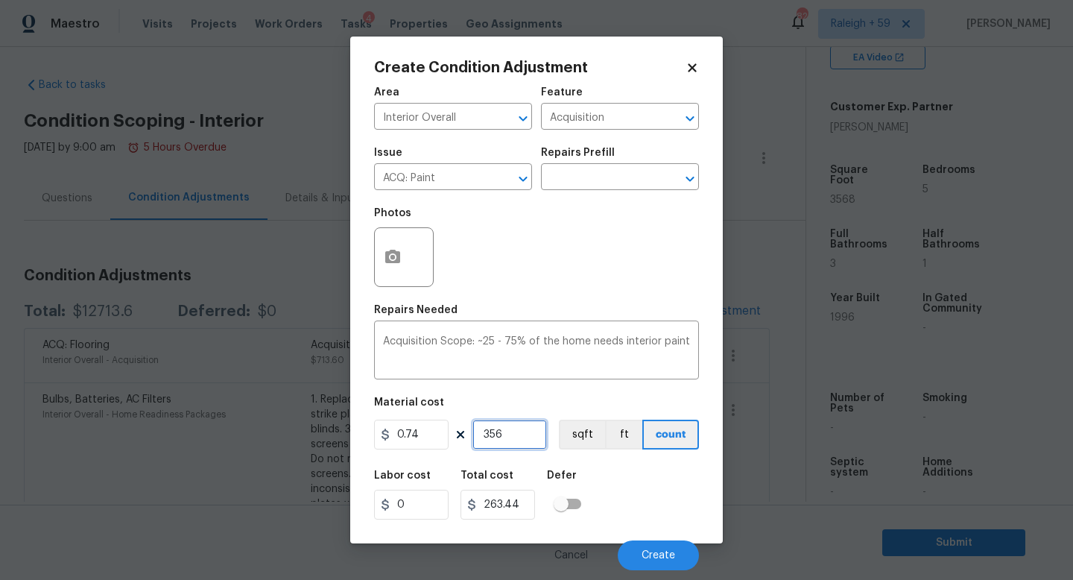
type input "2640.32"
type input "3568"
click at [399, 256] on icon "button" at bounding box center [392, 256] width 15 height 13
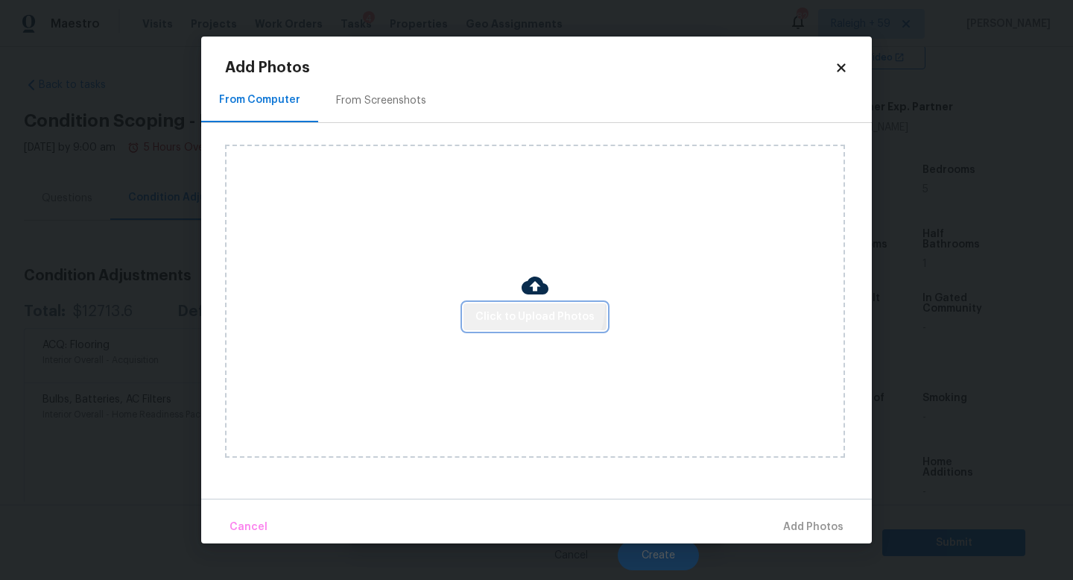
click at [530, 308] on span "Click to Upload Photos" at bounding box center [534, 317] width 119 height 19
